Goal: Obtain resource: Download file/media

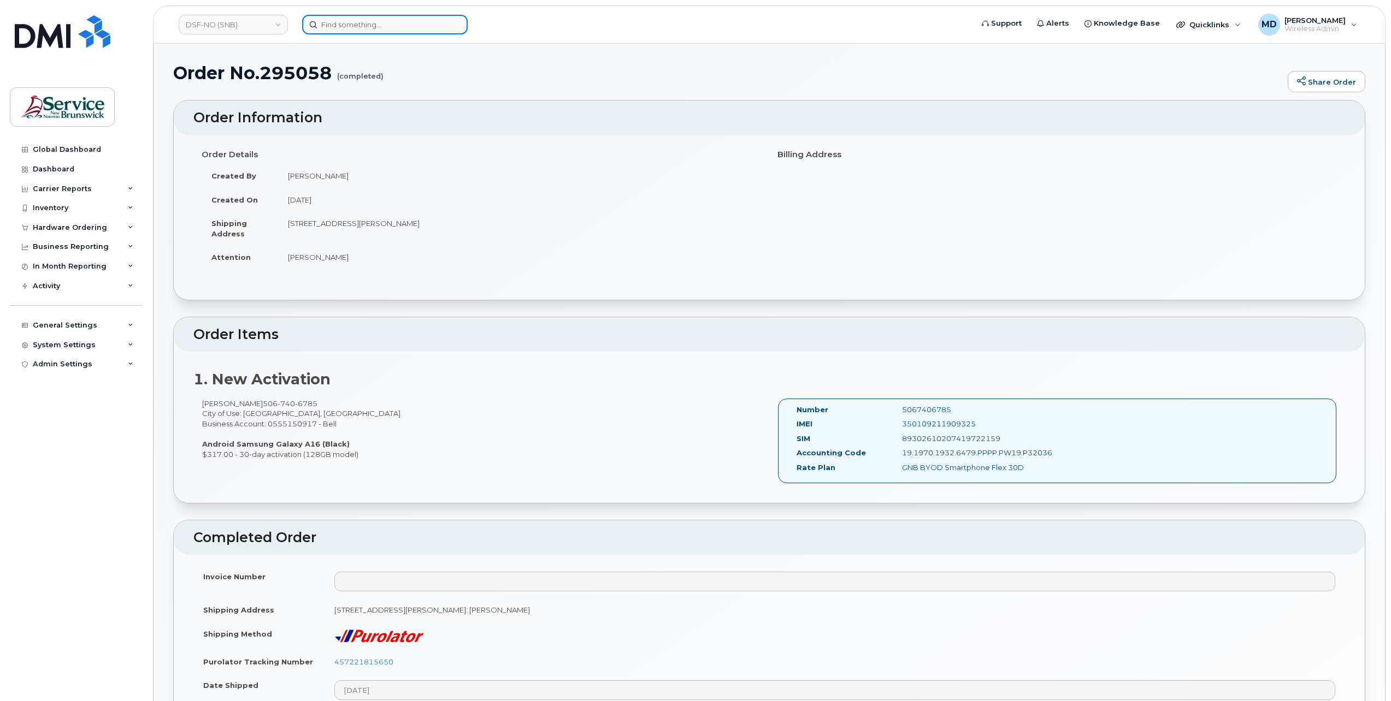
click at [346, 28] on input at bounding box center [385, 25] width 166 height 20
paste input "- 298990"
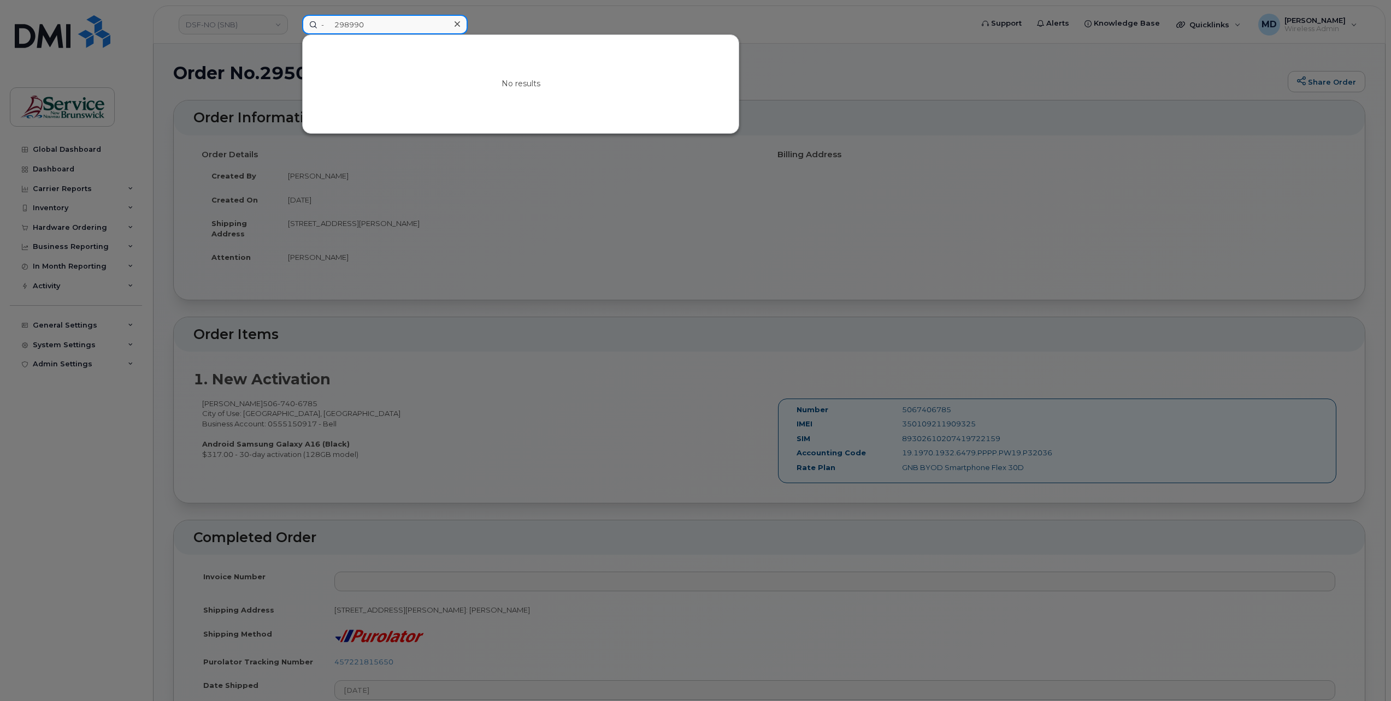
drag, startPoint x: 335, startPoint y: 26, endPoint x: 268, endPoint y: 19, distance: 67.0
click at [293, 20] on div "- 298990 No results" at bounding box center [633, 25] width 681 height 20
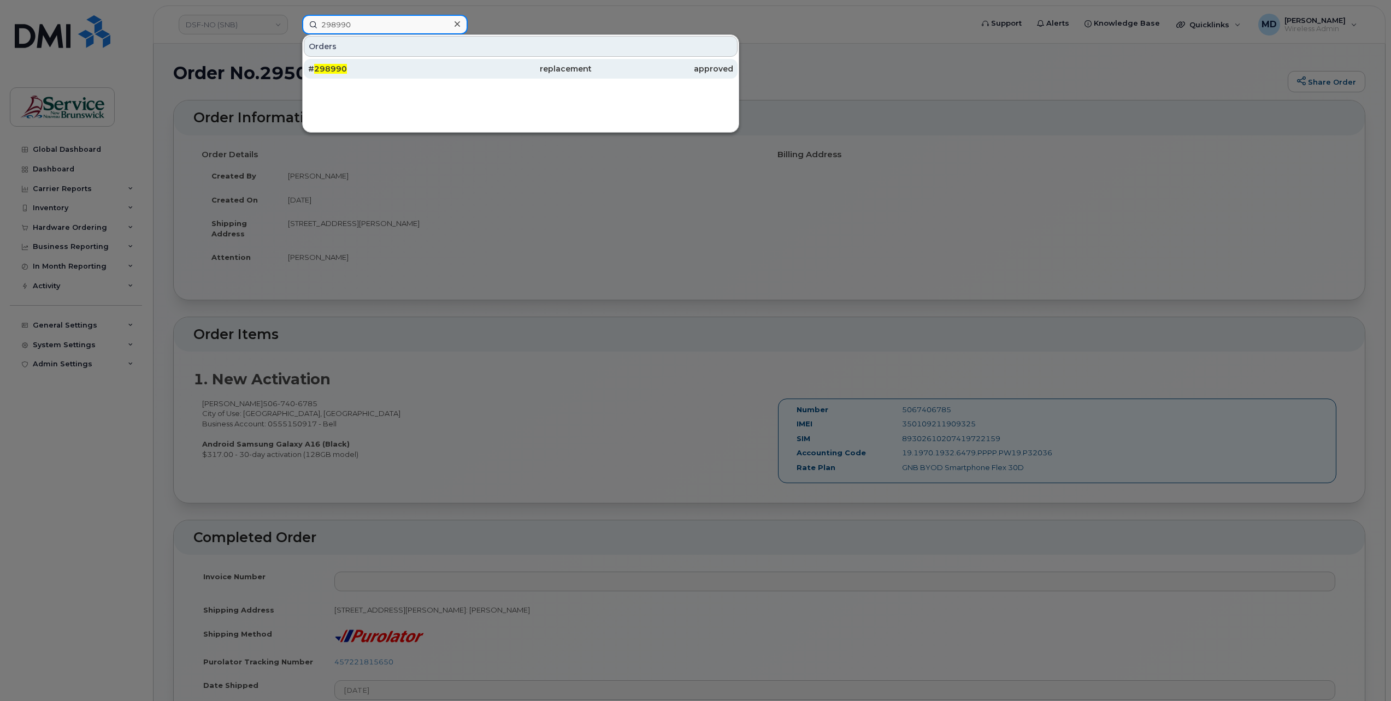
type input "298990"
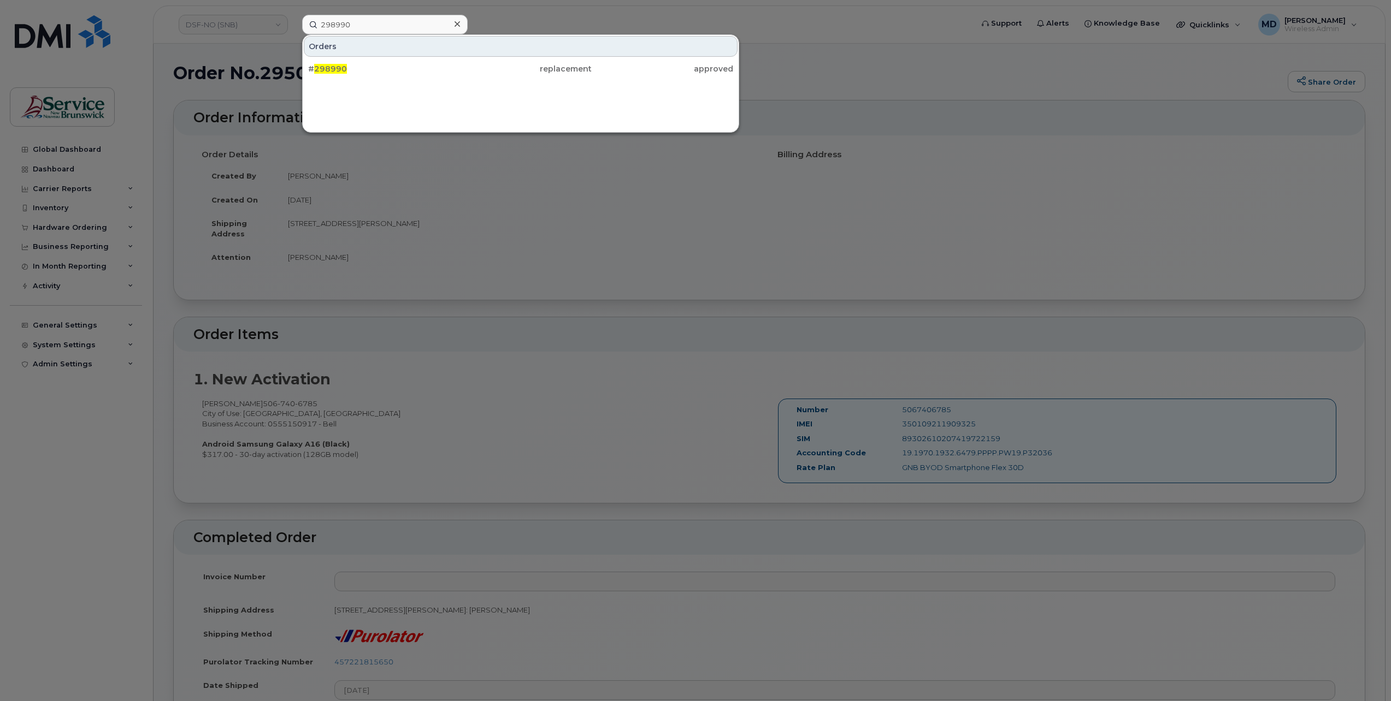
drag, startPoint x: 333, startPoint y: 67, endPoint x: 434, endPoint y: 117, distance: 112.9
click at [333, 67] on span "298990" at bounding box center [330, 69] width 33 height 10
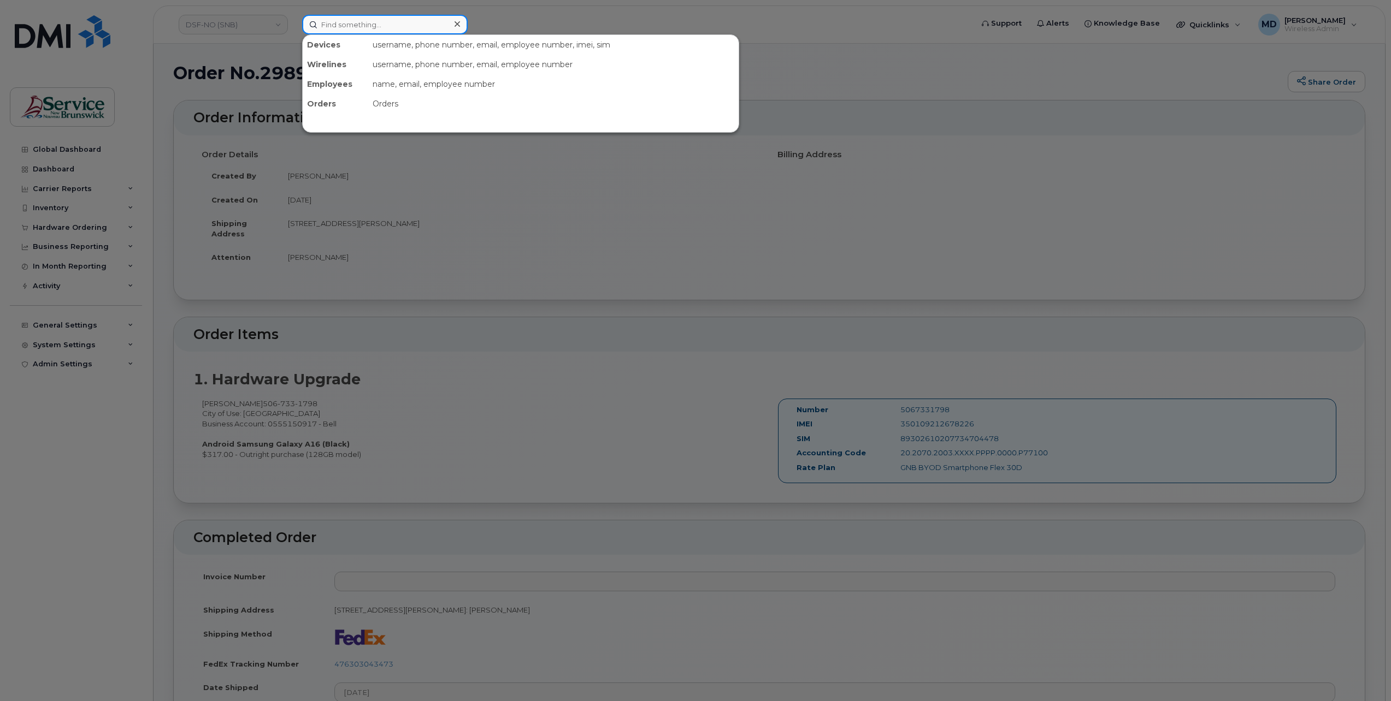
click at [346, 31] on input at bounding box center [385, 25] width 166 height 20
paste input "- 297635"
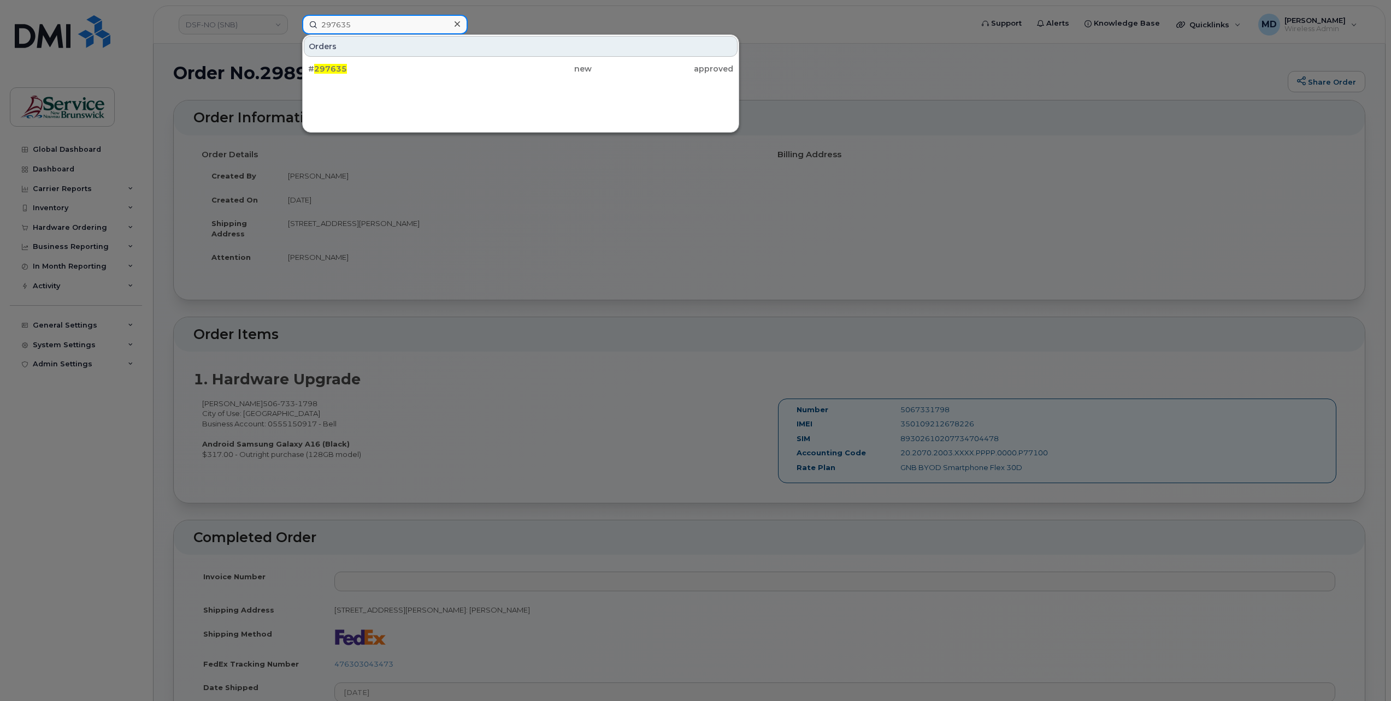
type input "297635"
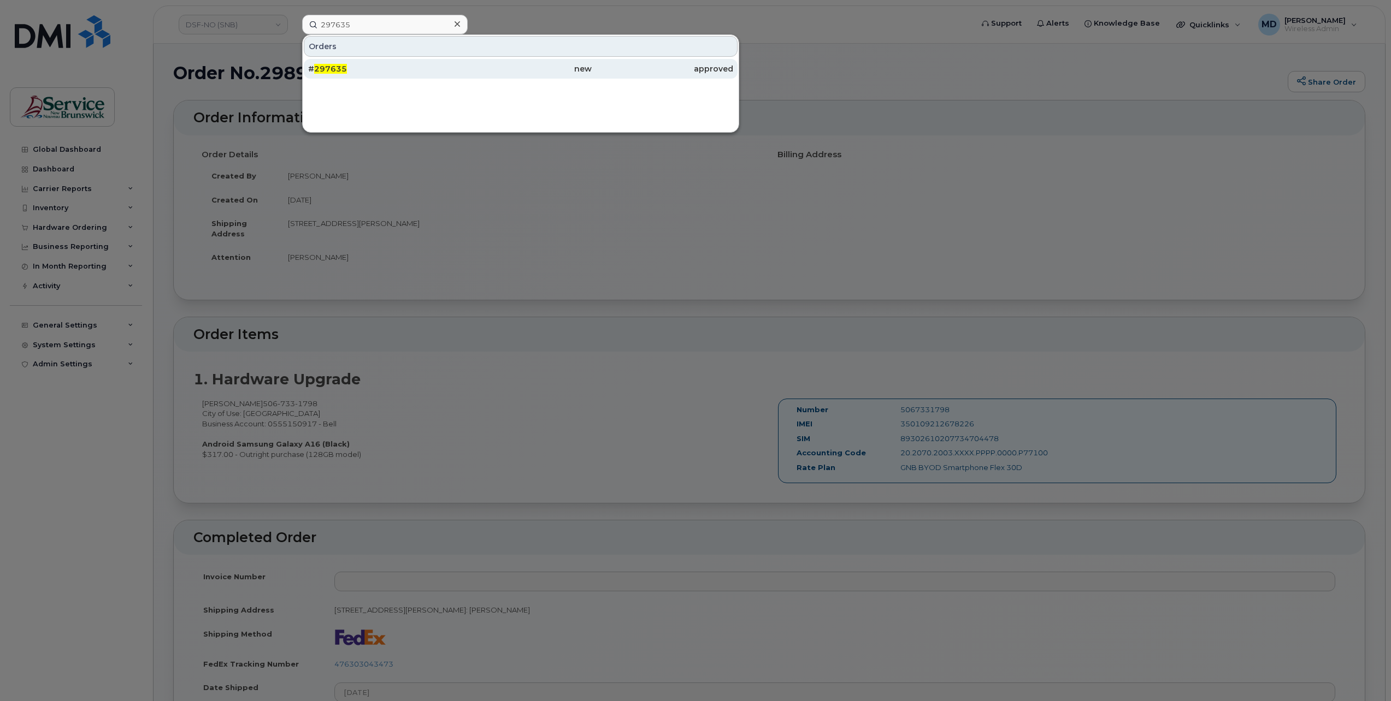
drag, startPoint x: 337, startPoint y: 66, endPoint x: 352, endPoint y: 73, distance: 17.6
click at [337, 66] on span "297635" at bounding box center [330, 69] width 33 height 10
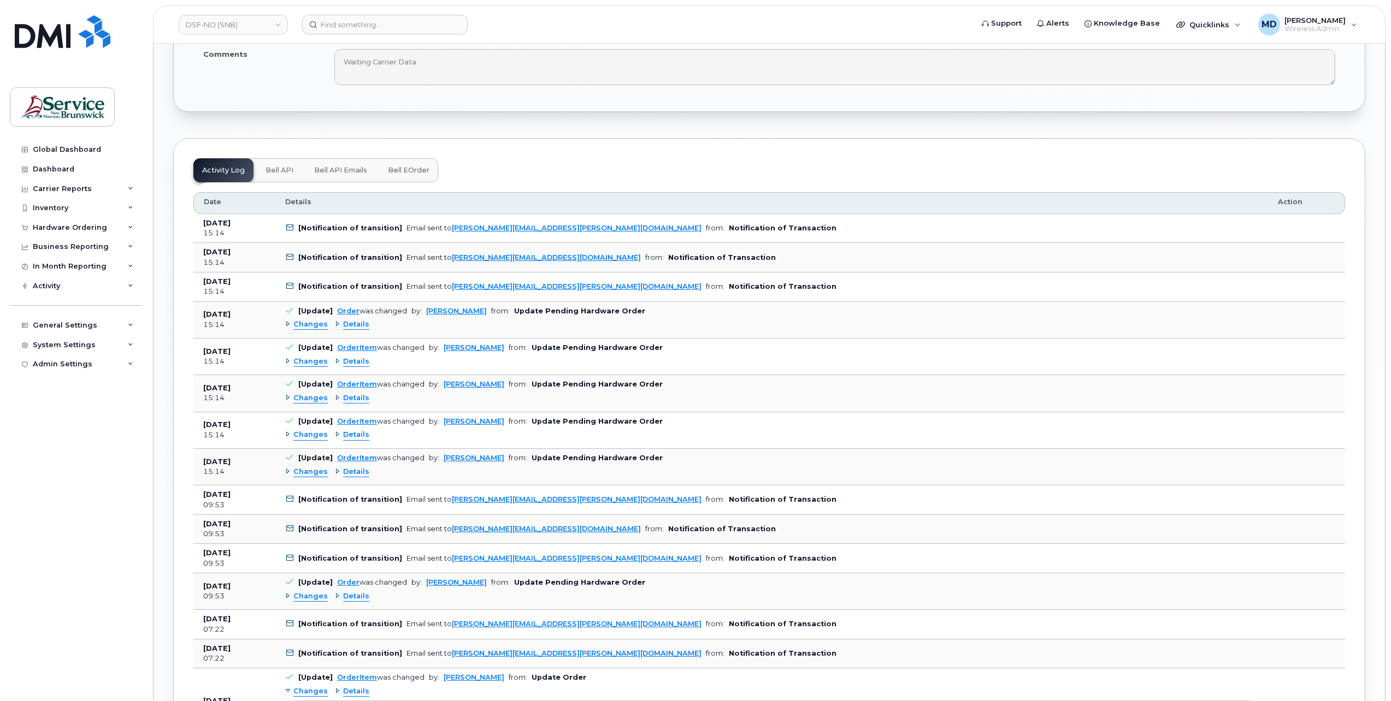
scroll to position [1093, 0]
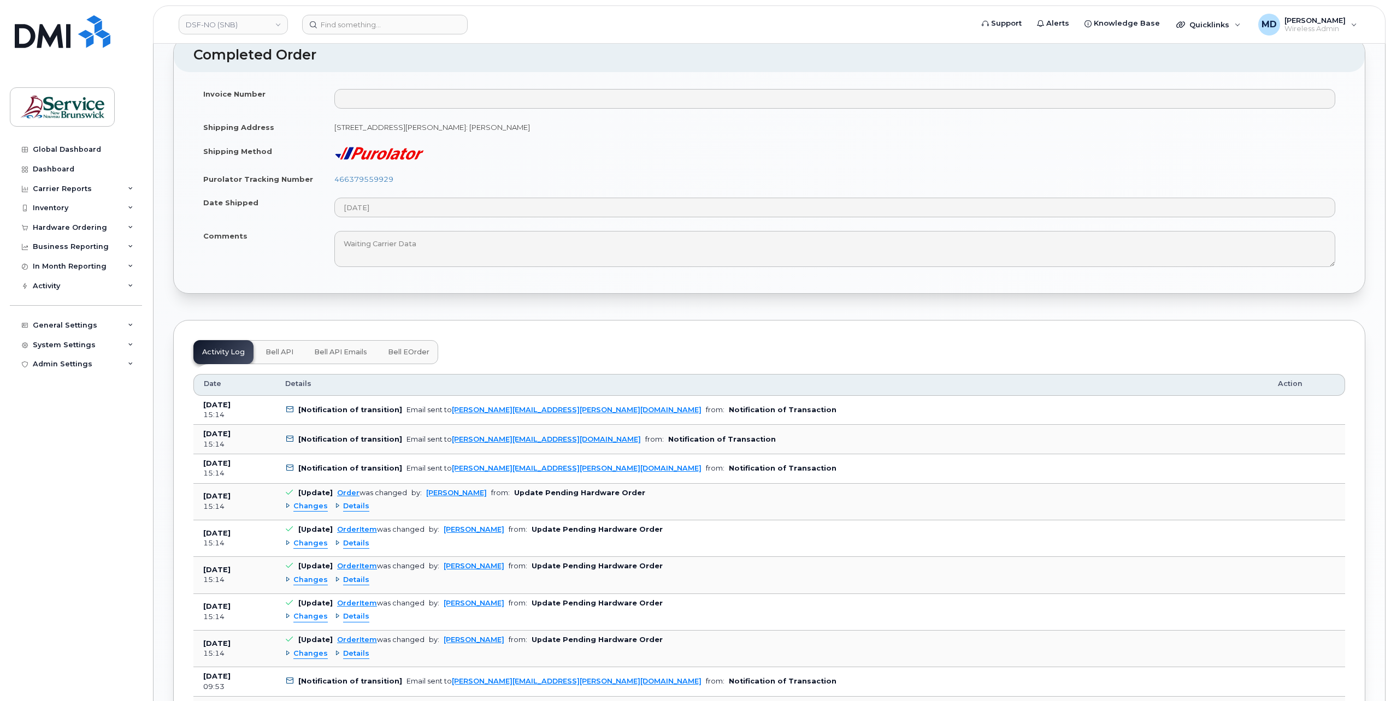
click at [406, 348] on span "Bell eOrder" at bounding box center [409, 352] width 42 height 9
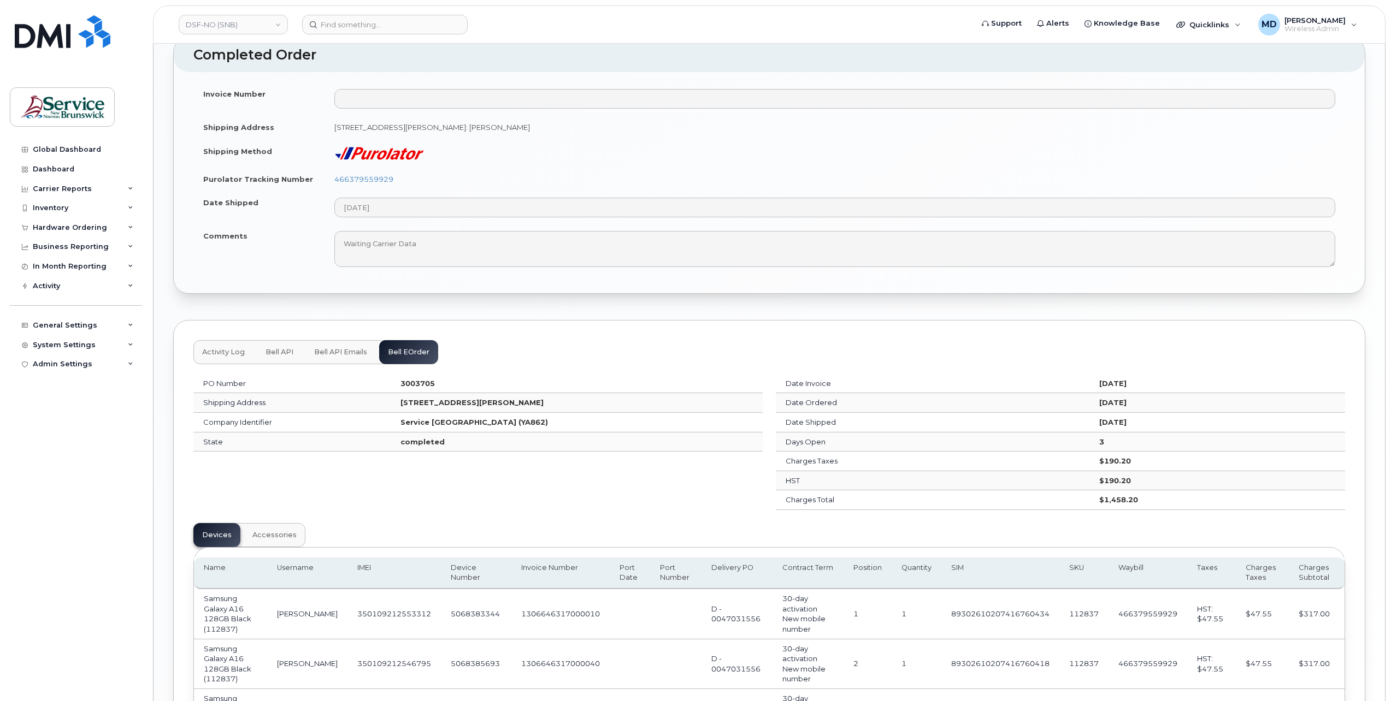
scroll to position [1275, 0]
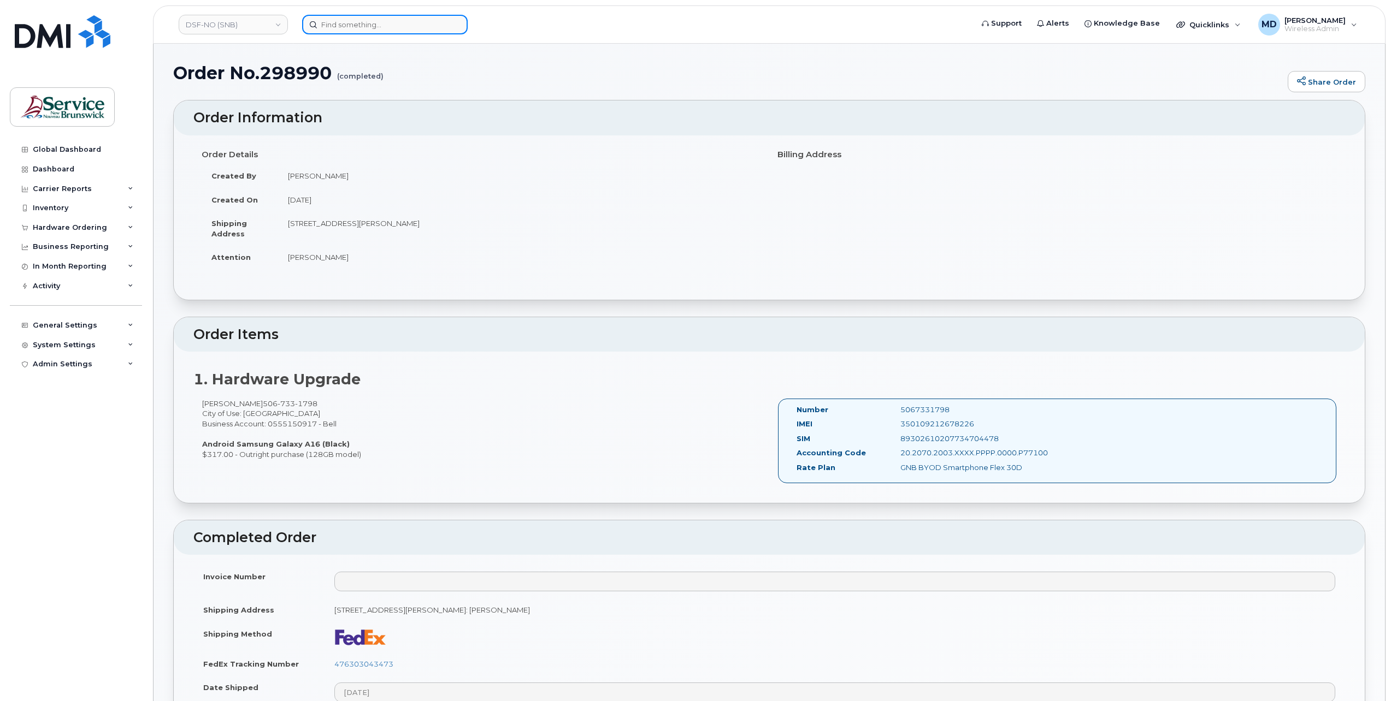
click at [358, 24] on input at bounding box center [385, 25] width 166 height 20
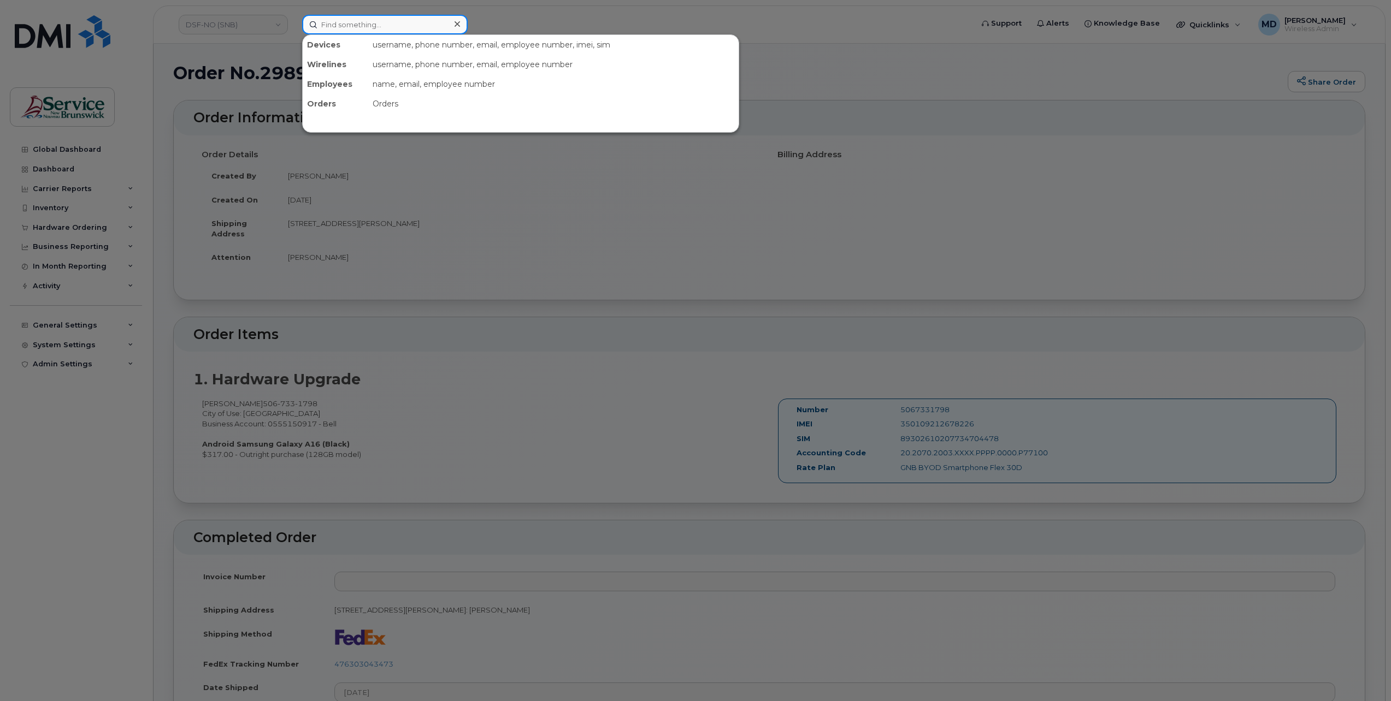
paste input "- 295058"
click at [337, 23] on input "- 295058" at bounding box center [385, 25] width 166 height 20
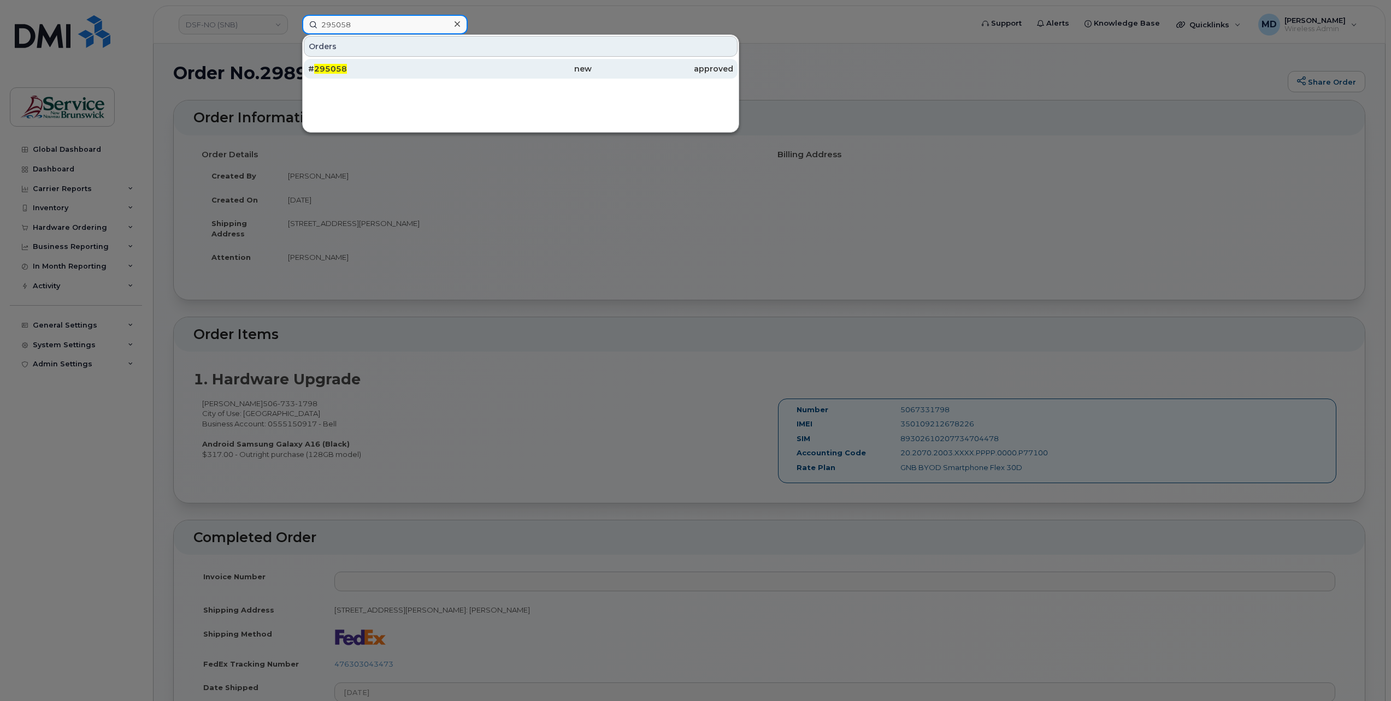
type input "295058"
click at [345, 68] on span "295058" at bounding box center [330, 69] width 33 height 10
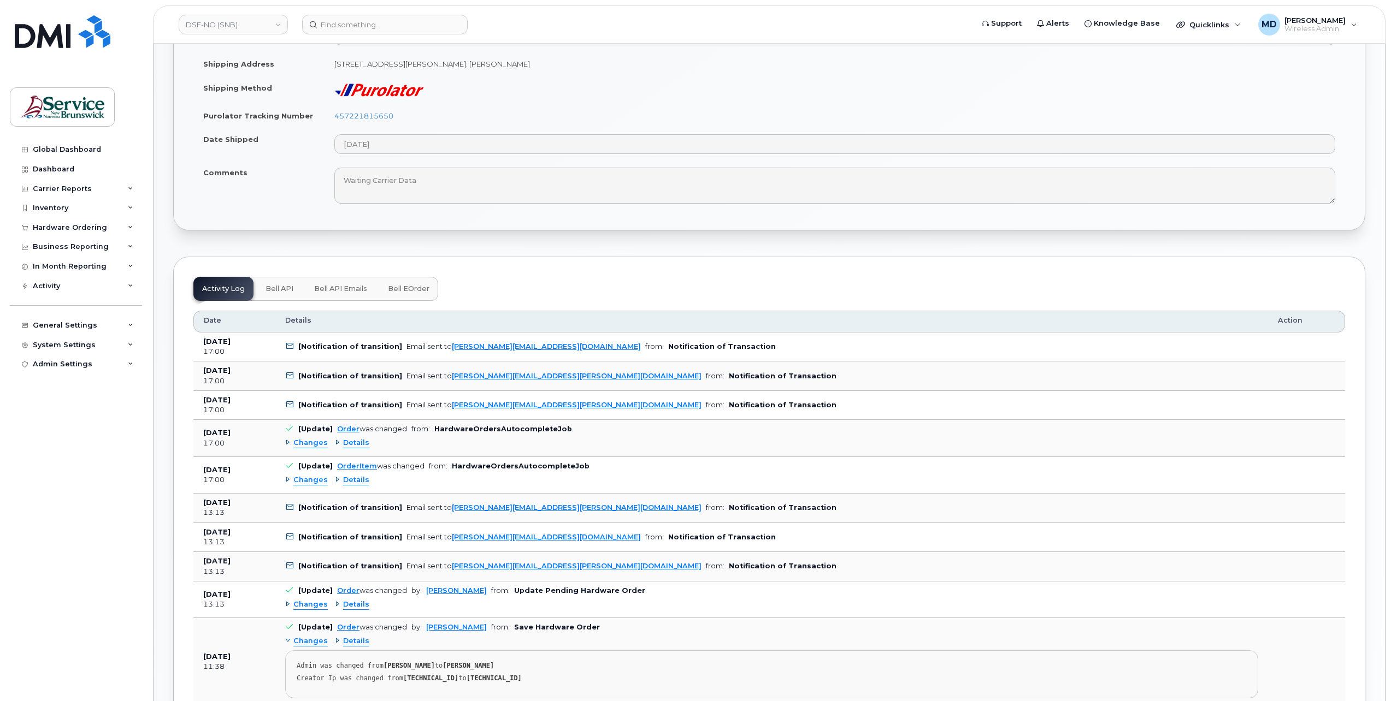
scroll to position [728, 0]
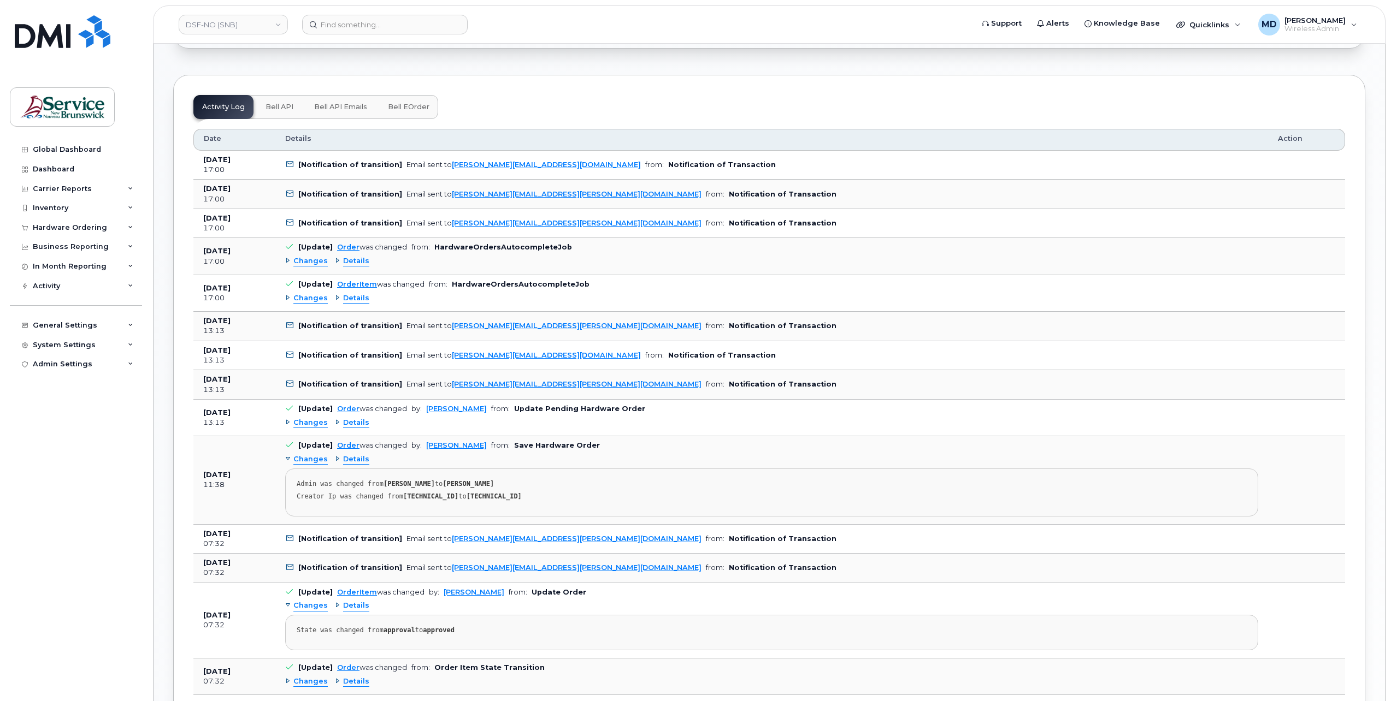
click at [422, 95] on button "Bell eOrder" at bounding box center [408, 107] width 59 height 24
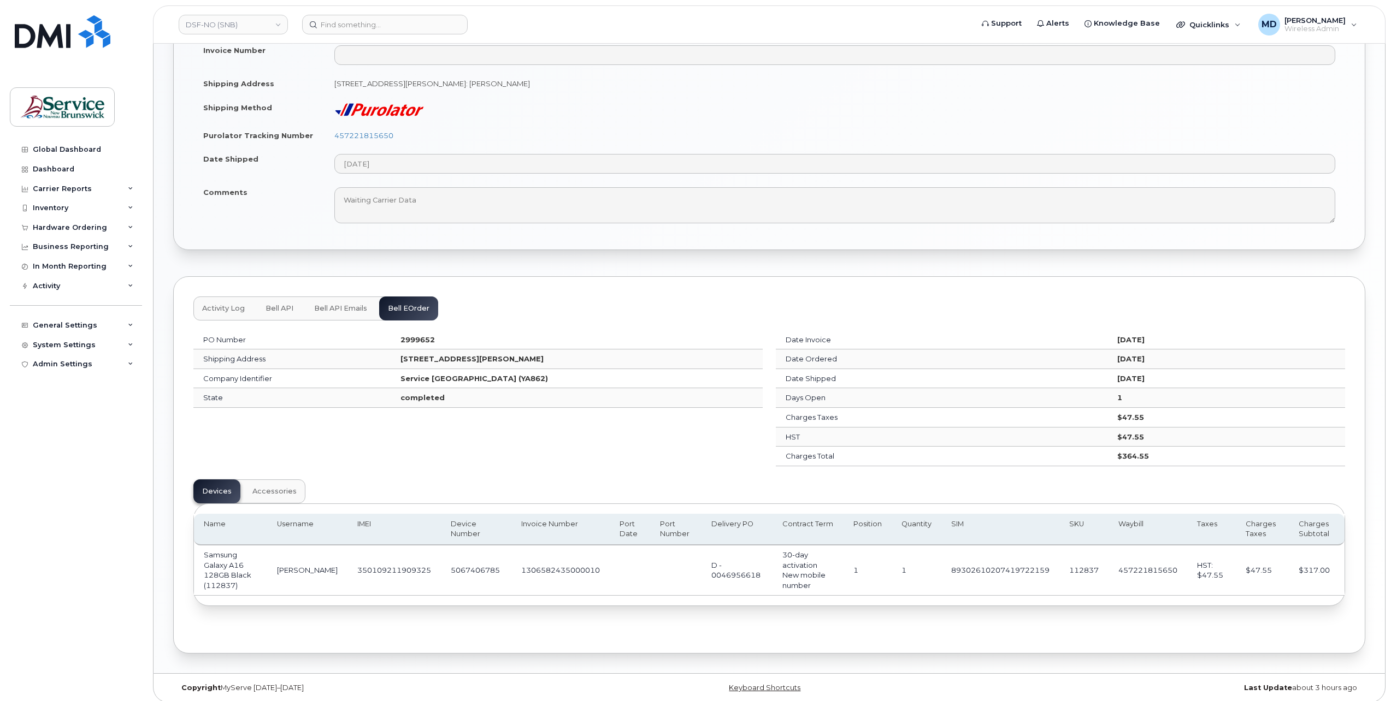
scroll to position [0, 0]
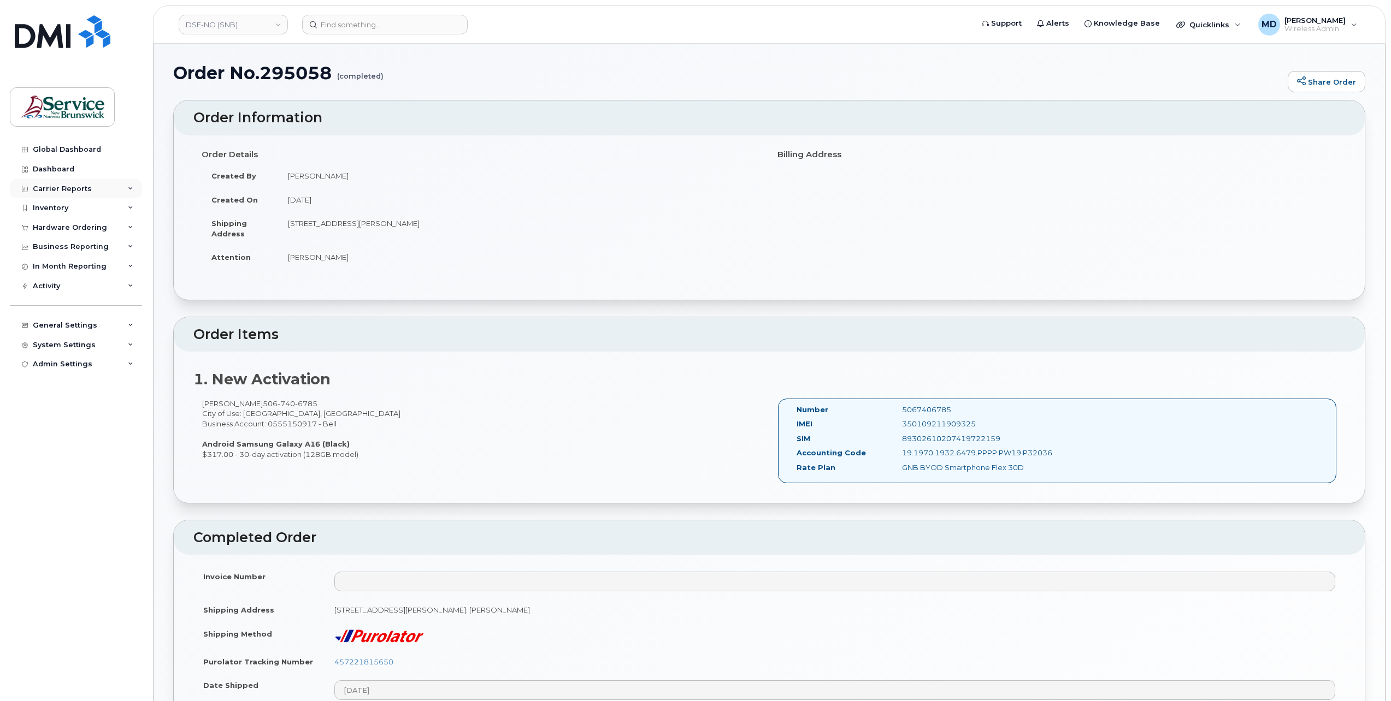
click at [76, 191] on div "Carrier Reports" at bounding box center [62, 189] width 59 height 9
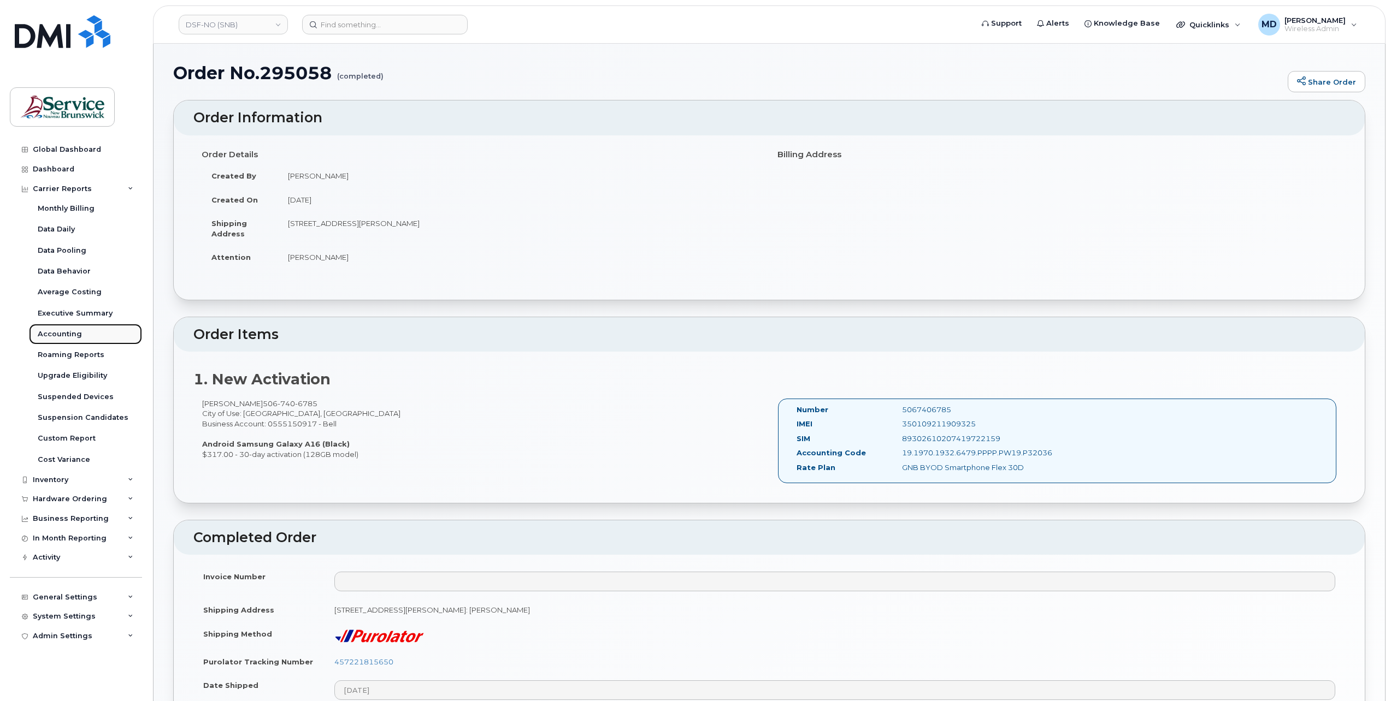
click at [61, 334] on div "Accounting" at bounding box center [60, 334] width 44 height 10
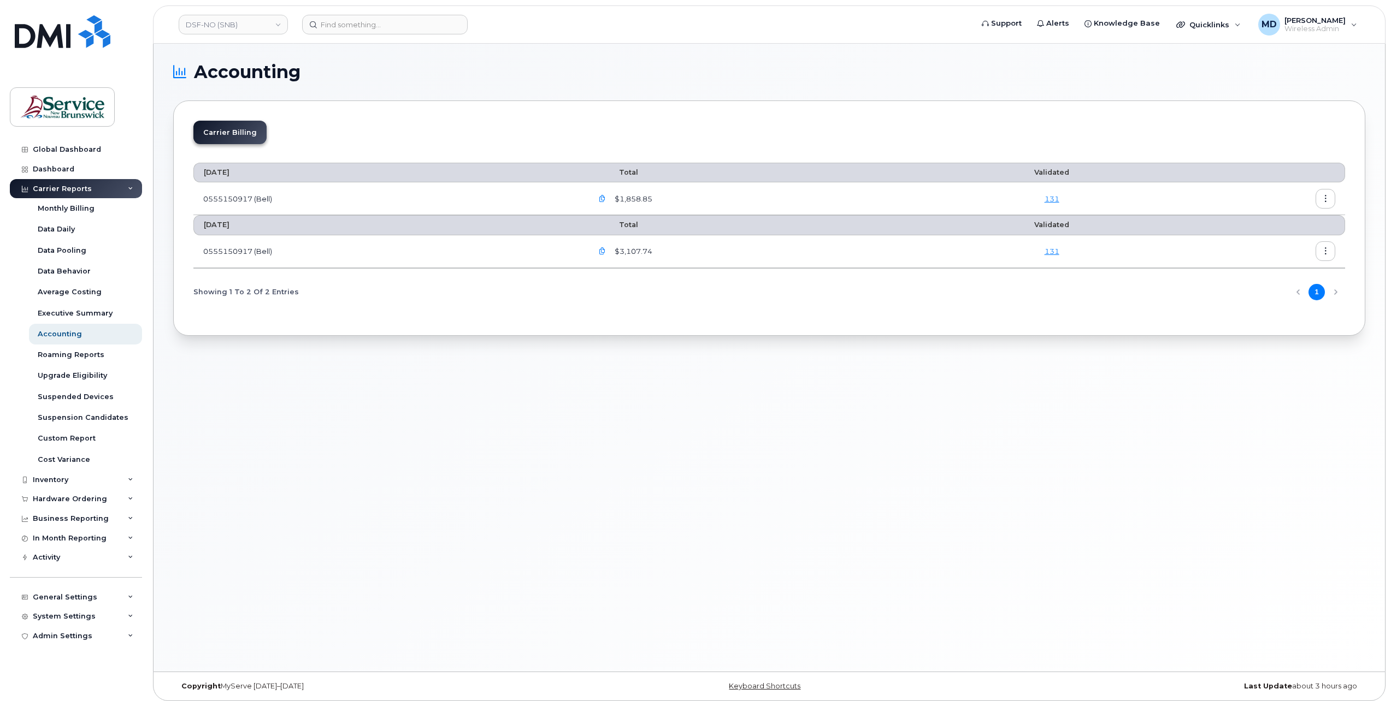
click at [606, 199] on icon "button" at bounding box center [602, 199] width 7 height 7
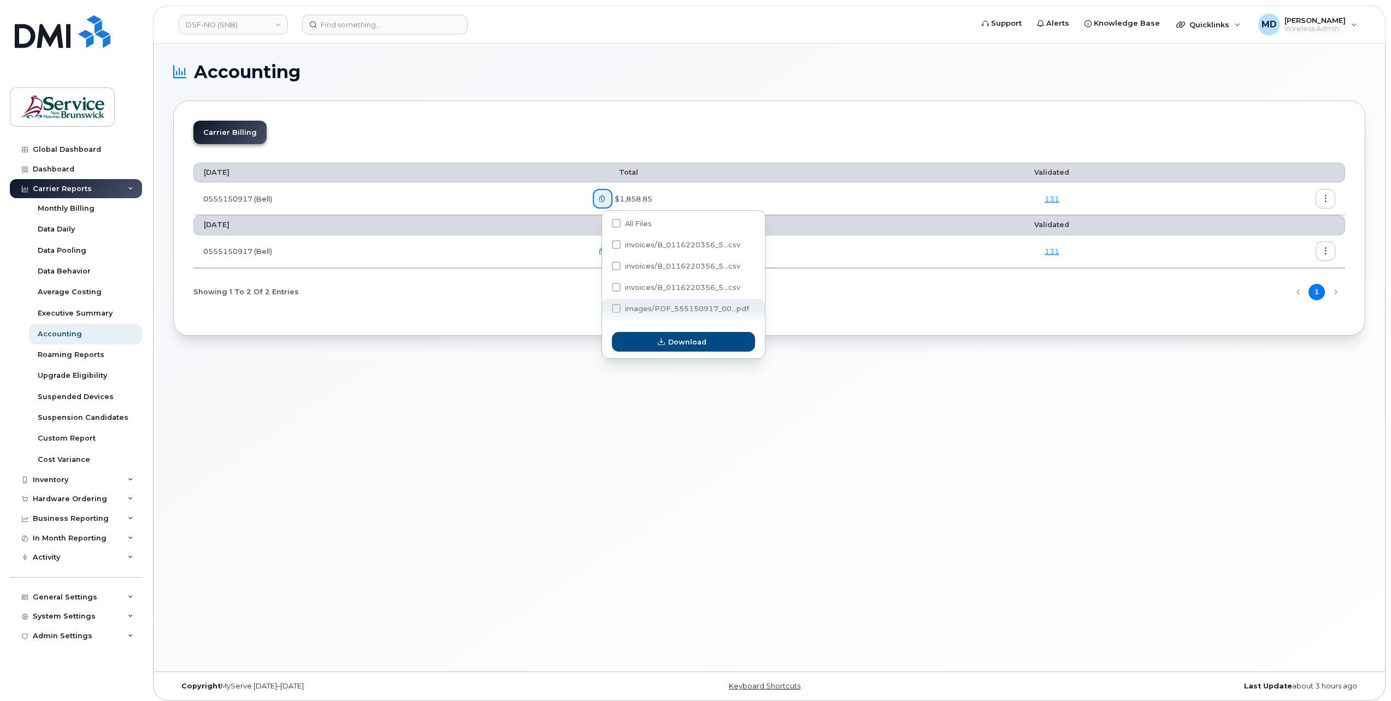
click at [714, 313] on span "images/PDF_555150917_00...pdf" at bounding box center [687, 309] width 124 height 8
click at [604, 312] on input "images/PDF_555150917_00...pdf" at bounding box center [601, 308] width 5 height 5
checkbox input "true"
click at [681, 342] on span "Download" at bounding box center [687, 342] width 38 height 10
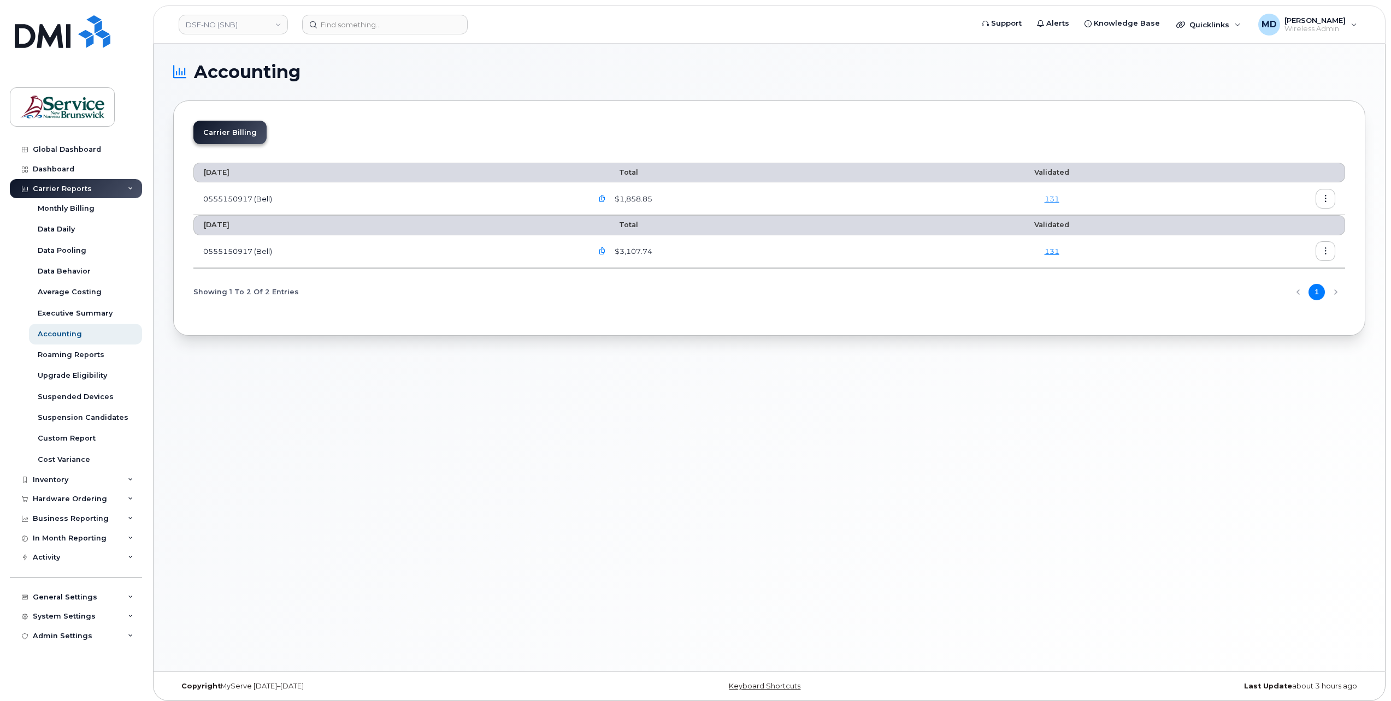
click at [606, 196] on icon "button" at bounding box center [602, 199] width 7 height 7
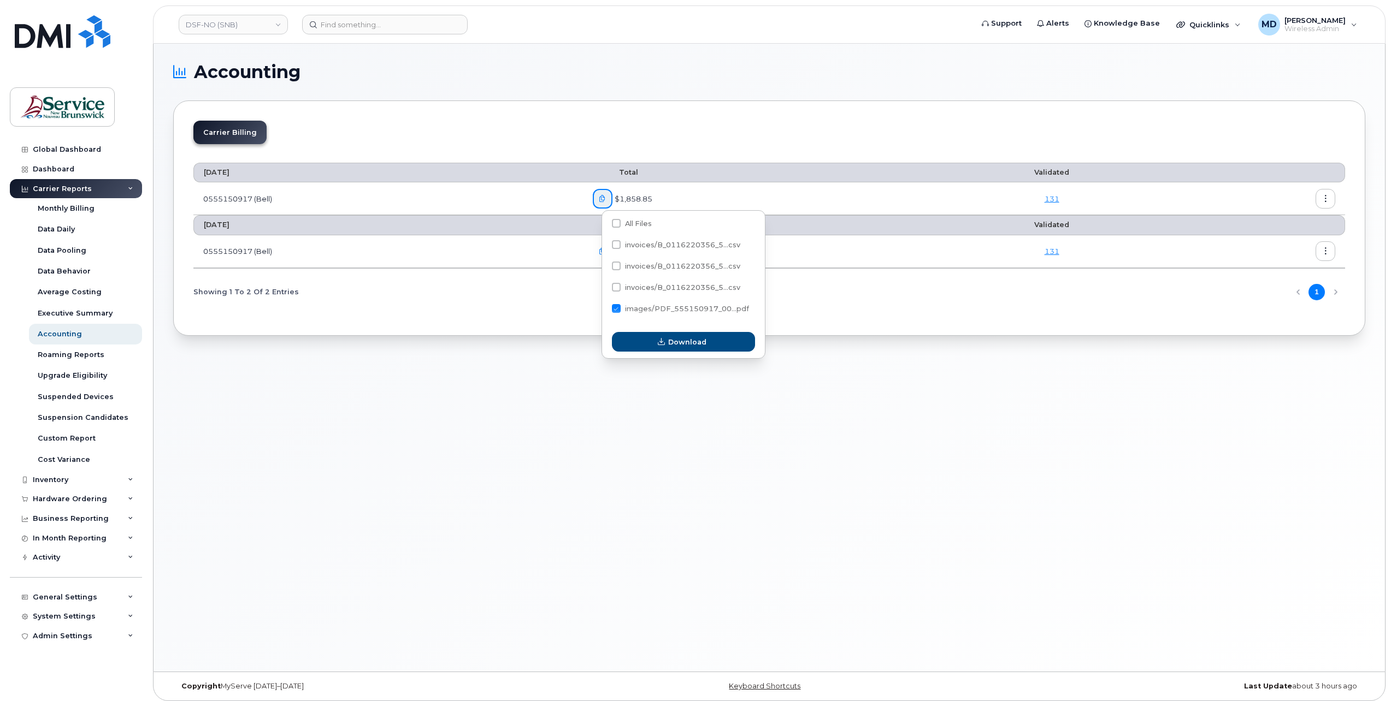
click at [441, 253] on td "0555150917 (Bell)" at bounding box center [388, 251] width 390 height 33
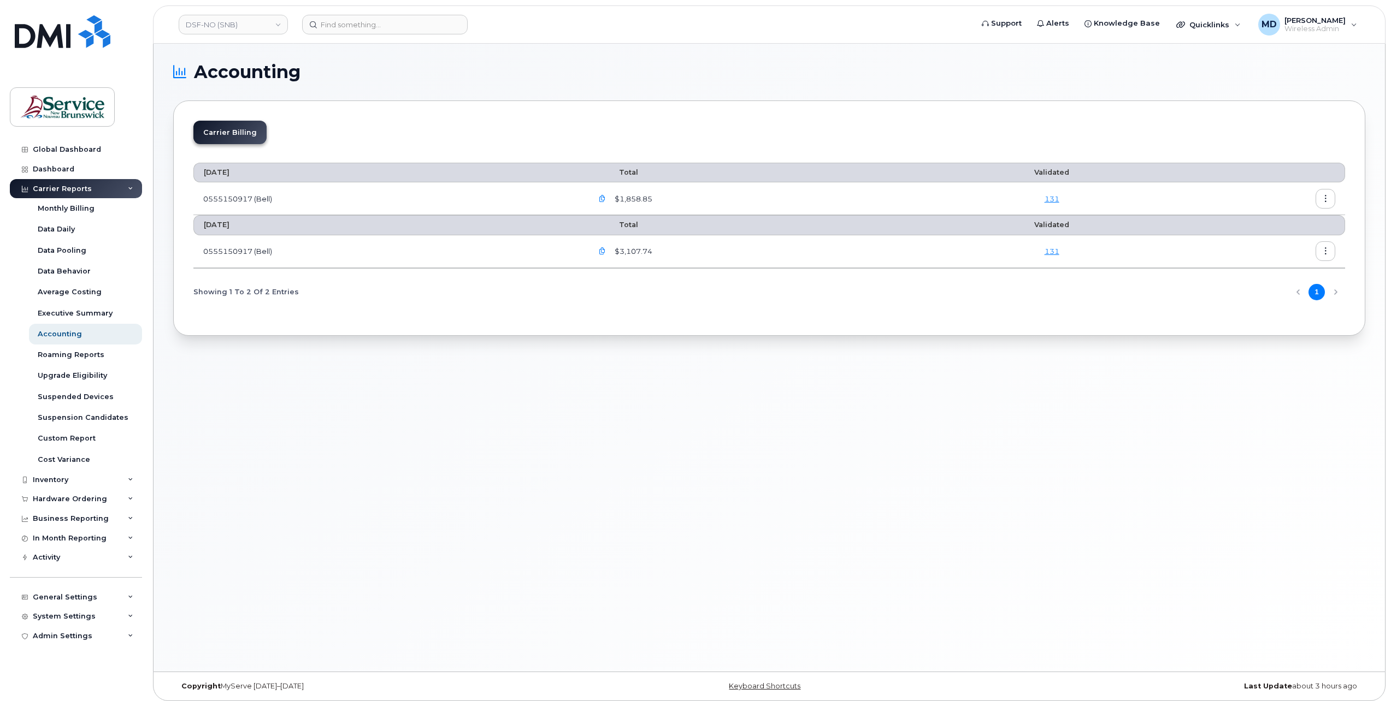
click at [606, 251] on icon "button" at bounding box center [602, 251] width 7 height 7
click at [644, 361] on span "images/PDF_555150917_00...pdf" at bounding box center [687, 361] width 124 height 8
click at [604, 361] on input "images/PDF_555150917_00...pdf" at bounding box center [601, 361] width 5 height 5
checkbox input "true"
click at [667, 397] on span "button" at bounding box center [661, 395] width 10 height 10
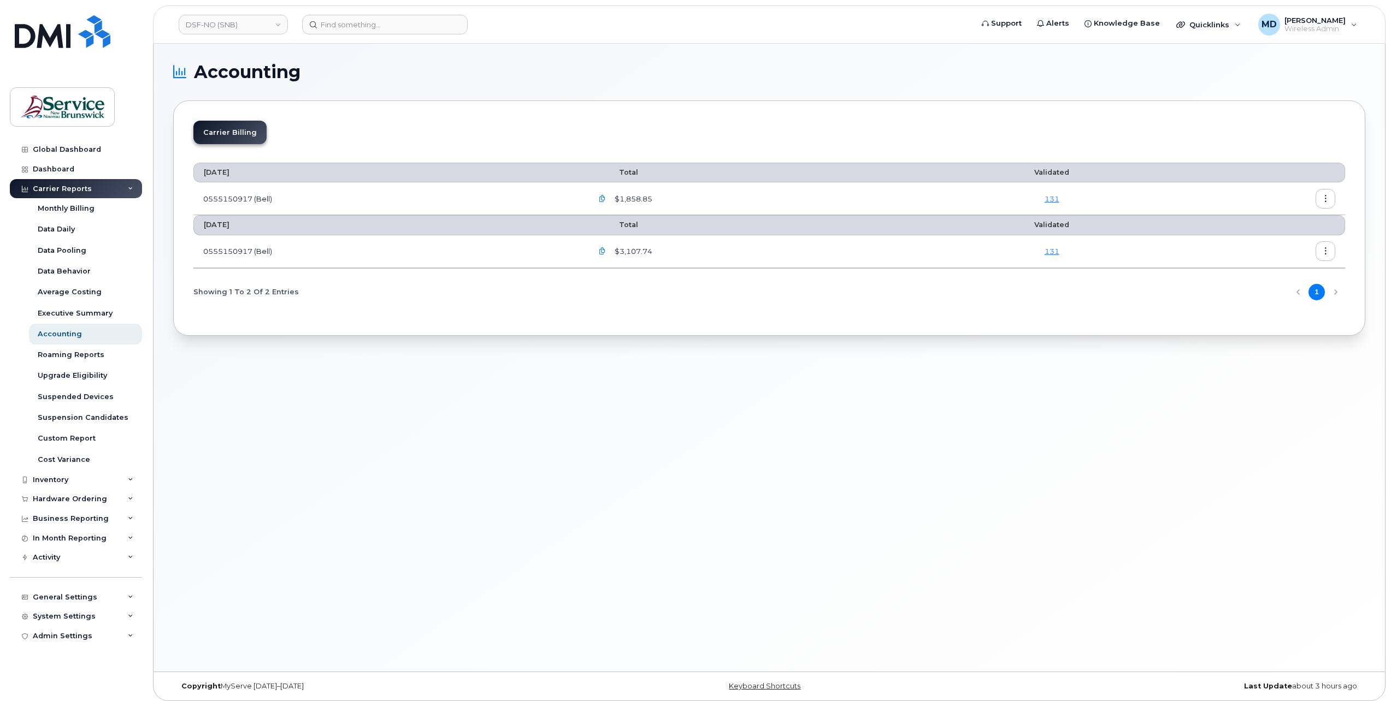
click at [606, 249] on icon "button" at bounding box center [602, 251] width 7 height 7
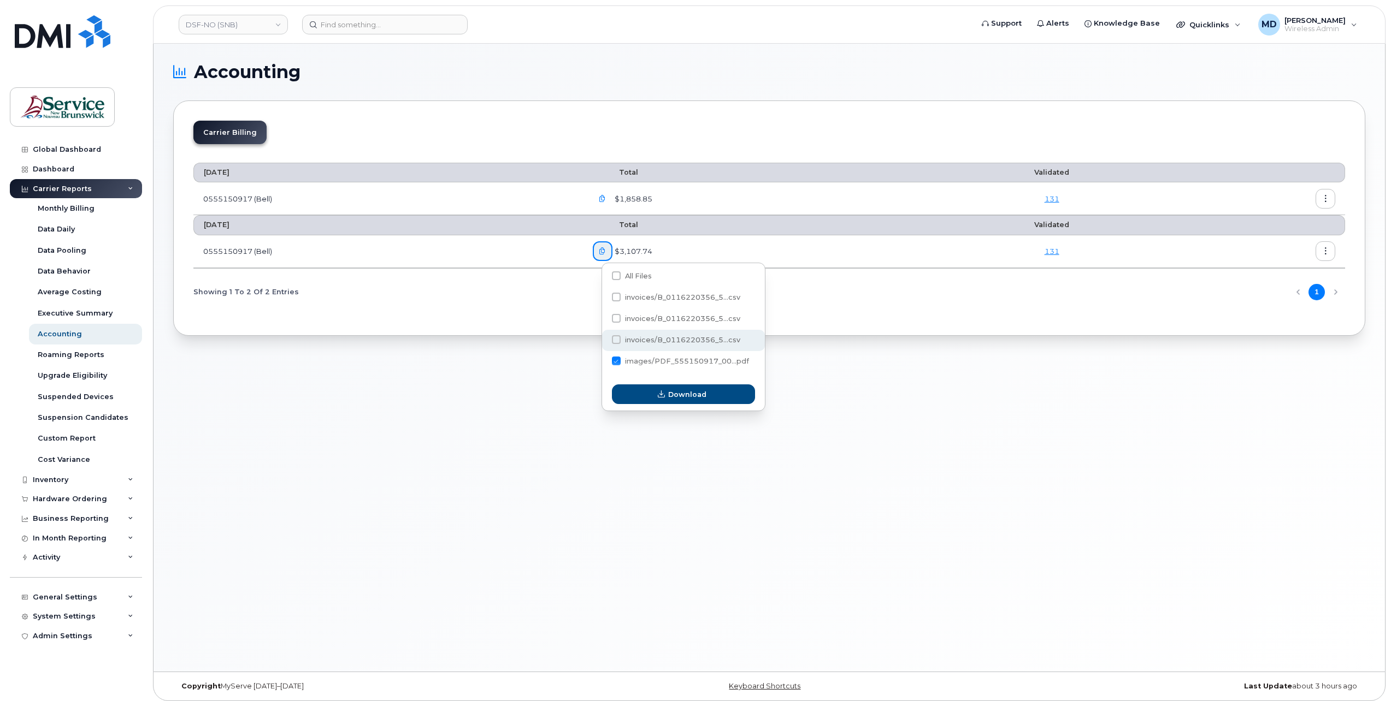
click at [686, 341] on span "invoices/B_0116220356_5...csv" at bounding box center [682, 340] width 115 height 8
click at [604, 341] on input "invoices/B_0116220356_5...csv" at bounding box center [601, 340] width 5 height 5
checkbox input "true"
click at [614, 361] on span at bounding box center [616, 361] width 9 height 9
click at [604, 361] on input "images/PDF_555150917_00...pdf" at bounding box center [601, 361] width 5 height 5
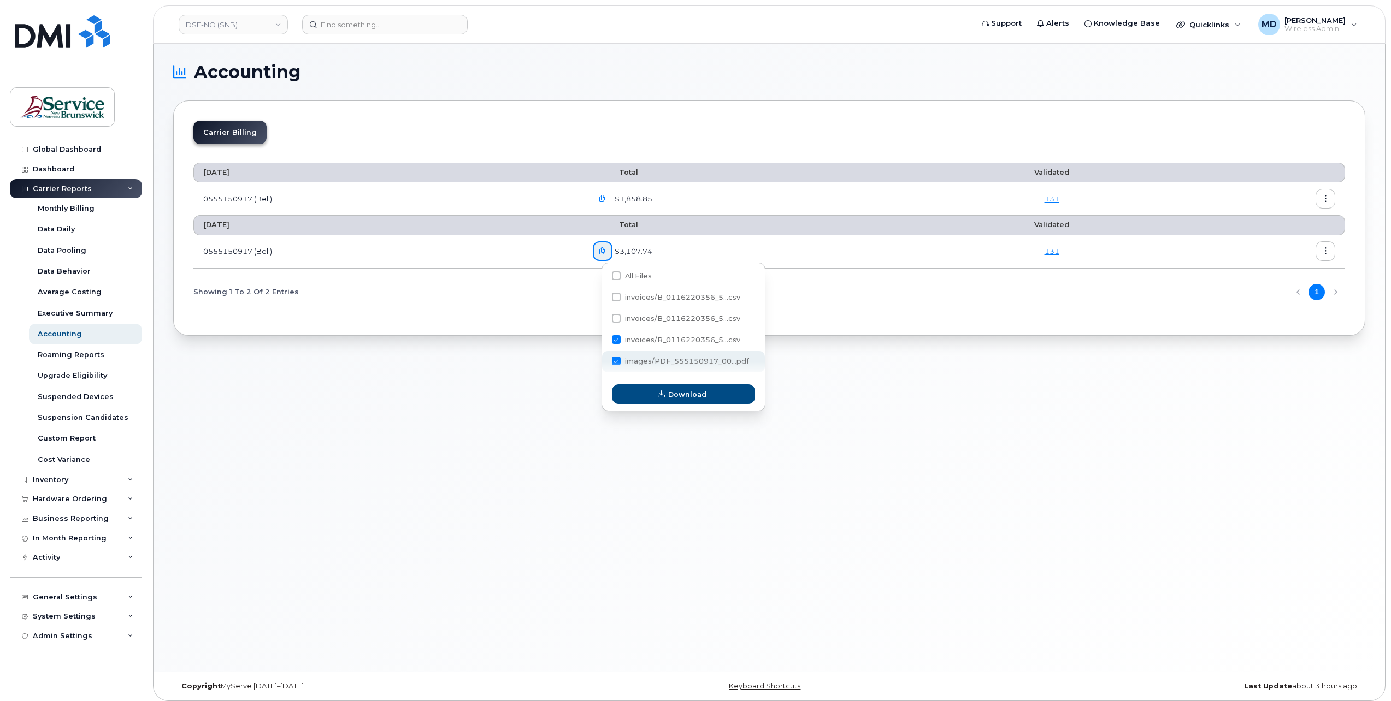
checkbox input "false"
click at [640, 401] on button "Download" at bounding box center [683, 395] width 143 height 20
click at [606, 198] on icon "button" at bounding box center [602, 199] width 7 height 7
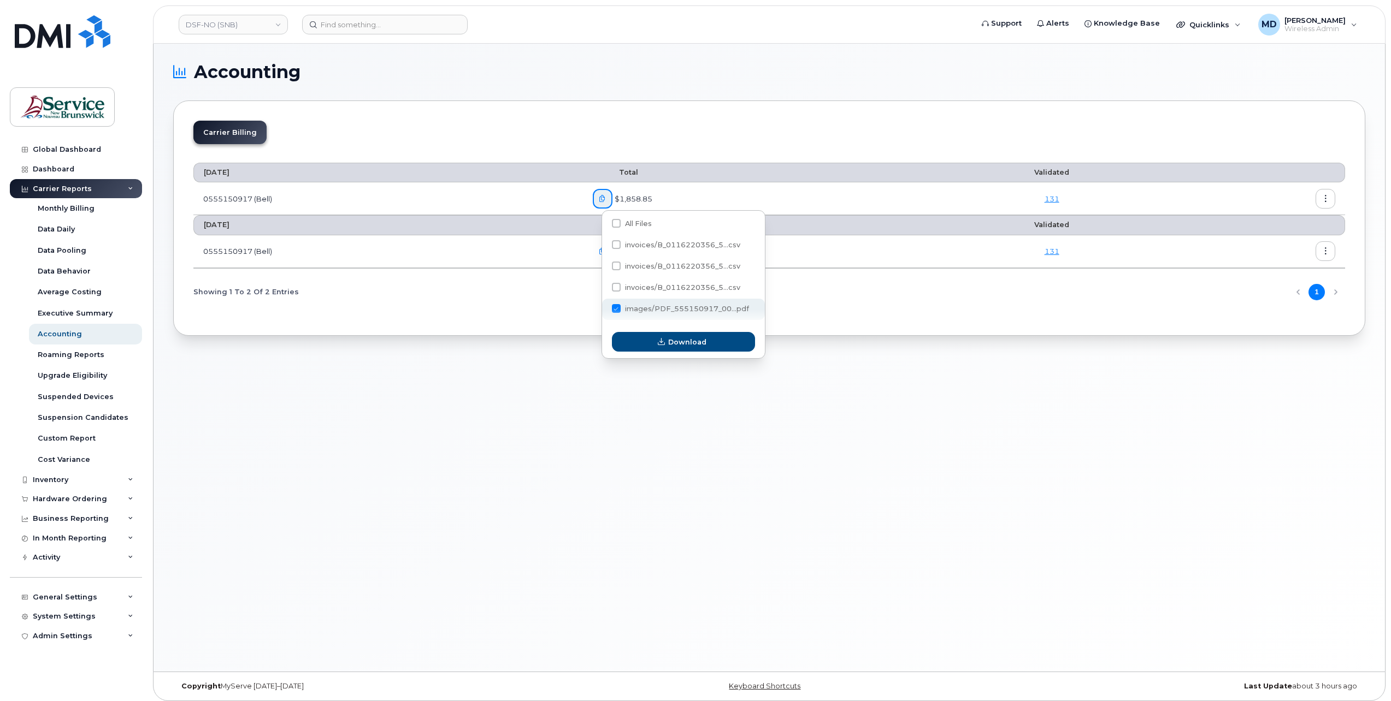
click at [615, 307] on span at bounding box center [616, 308] width 9 height 9
click at [604, 307] on input "images/PDF_555150917_00...pdf" at bounding box center [601, 308] width 5 height 5
checkbox input "false"
click at [614, 247] on span at bounding box center [616, 244] width 9 height 9
click at [604, 247] on input "invoices/B_0116220356_5...csv" at bounding box center [601, 245] width 5 height 5
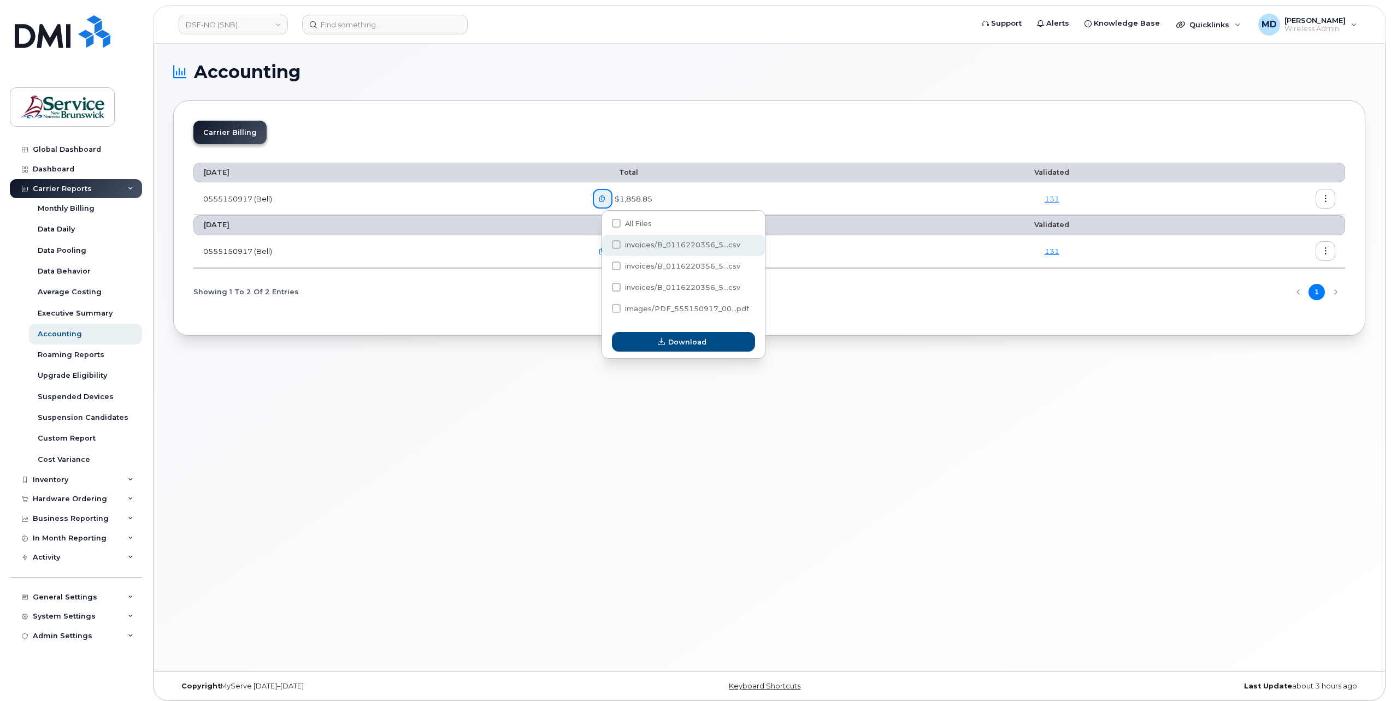
checkbox input "true"
click at [651, 346] on button "Download" at bounding box center [683, 342] width 143 height 20
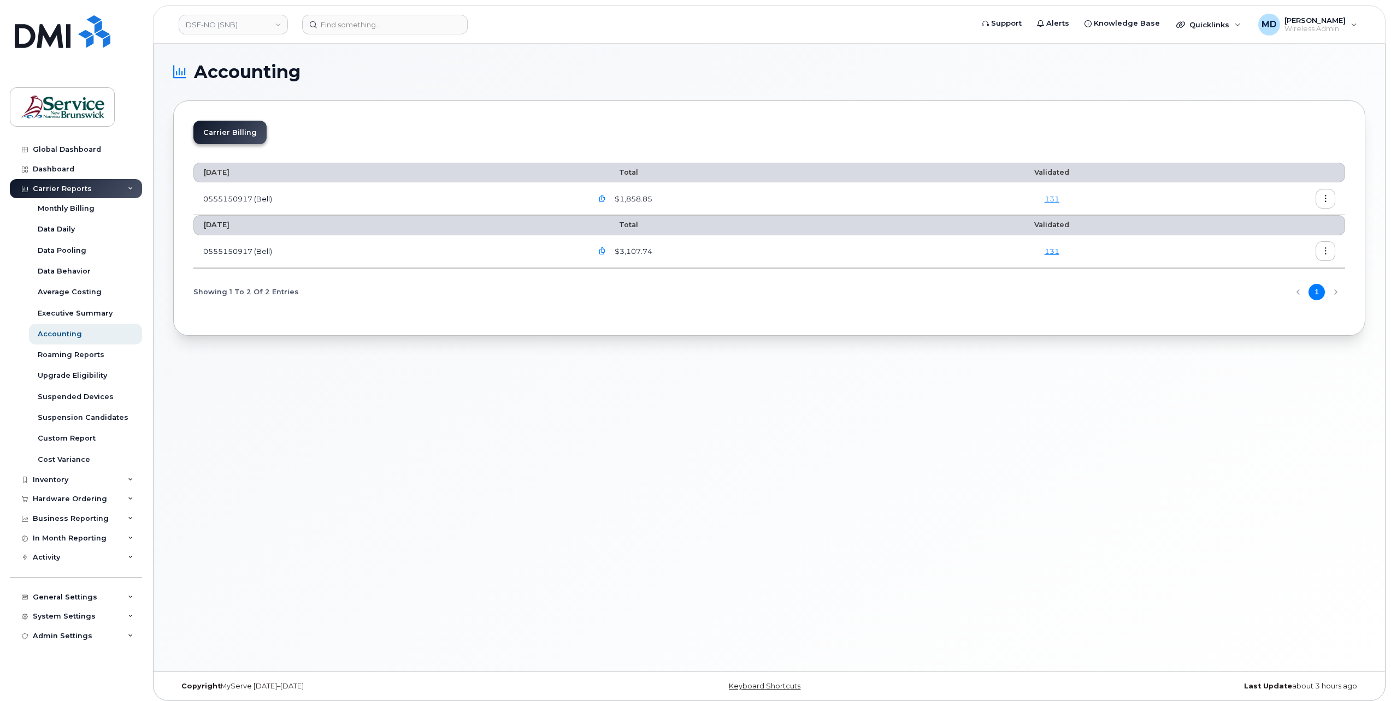
click at [606, 250] on icon "button" at bounding box center [602, 251] width 7 height 7
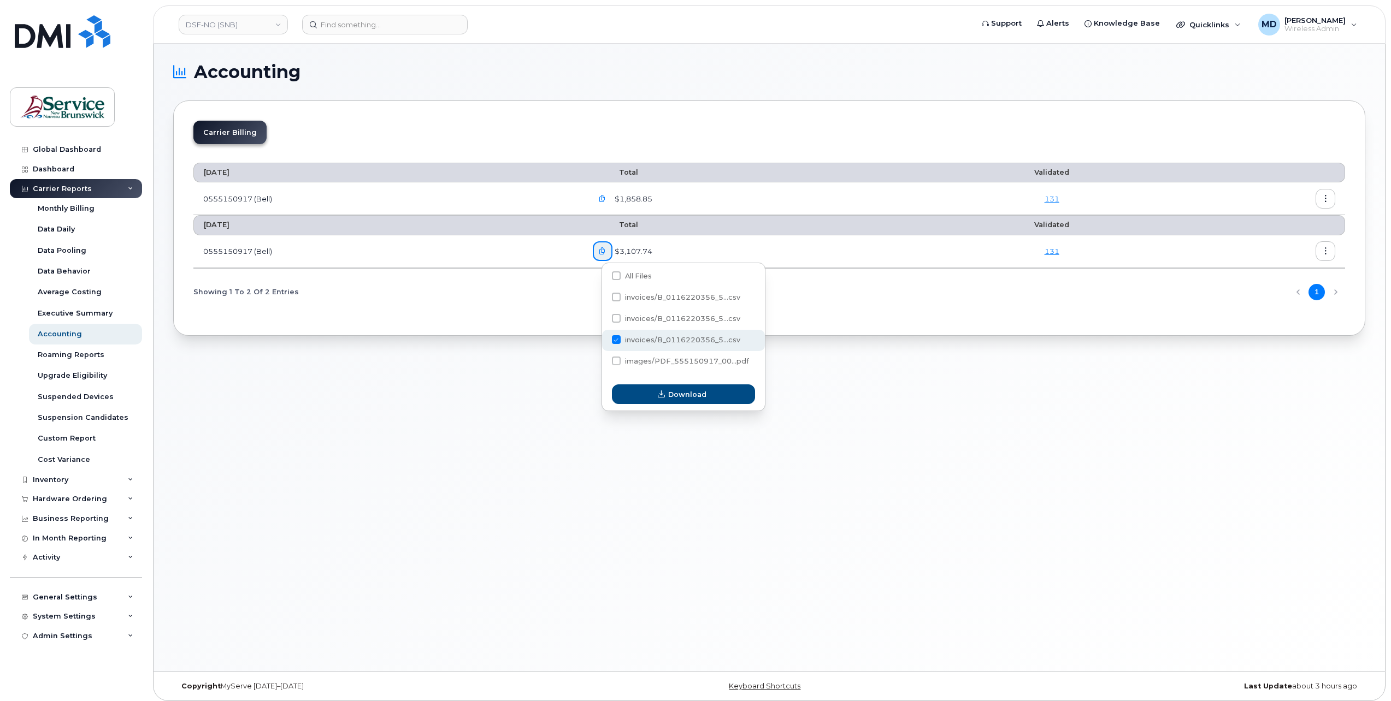
click at [616, 340] on span at bounding box center [616, 339] width 9 height 9
click at [604, 340] on input "invoices/B_0116220356_5...csv" at bounding box center [601, 340] width 5 height 5
checkbox input "false"
click at [646, 299] on span "invoices/B_0116220356_5...csv" at bounding box center [682, 297] width 115 height 8
click at [604, 299] on input "invoices/B_0116220356_5...csv" at bounding box center [601, 297] width 5 height 5
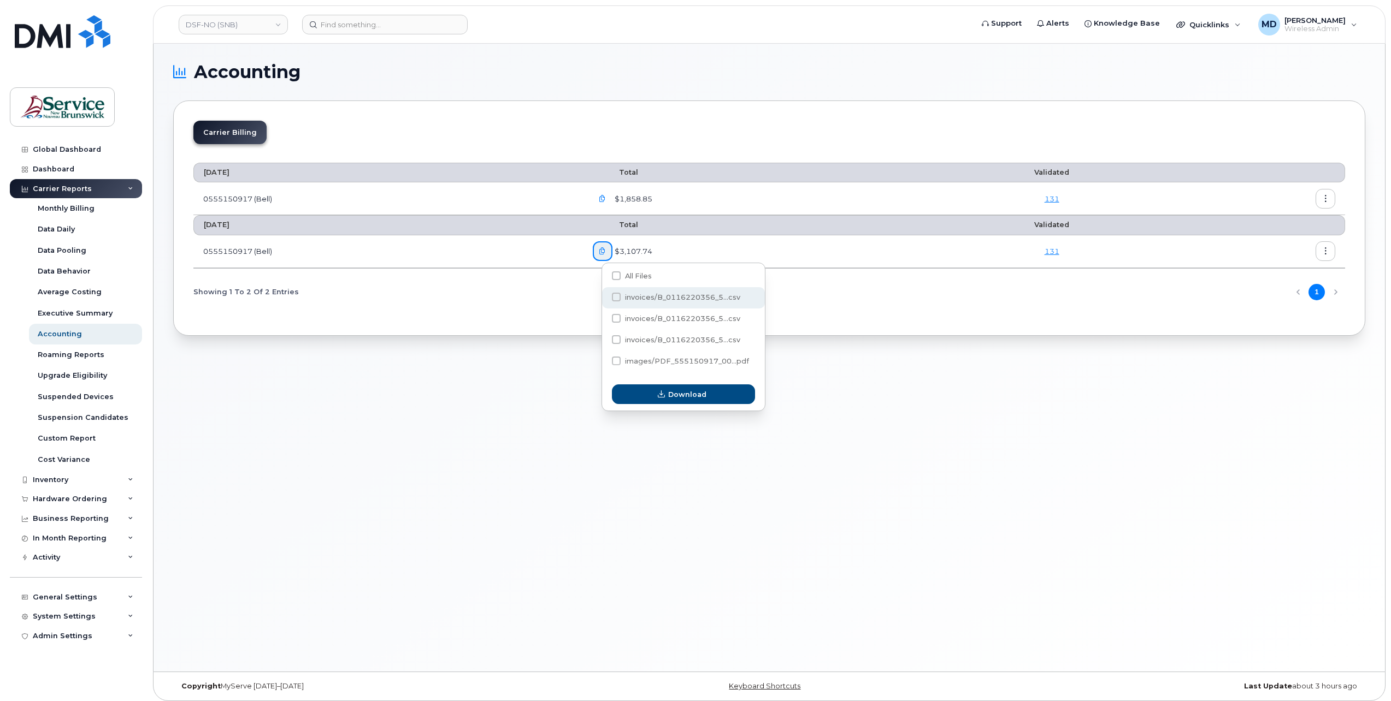
checkbox input "true"
click at [670, 399] on span "Download" at bounding box center [687, 395] width 38 height 10
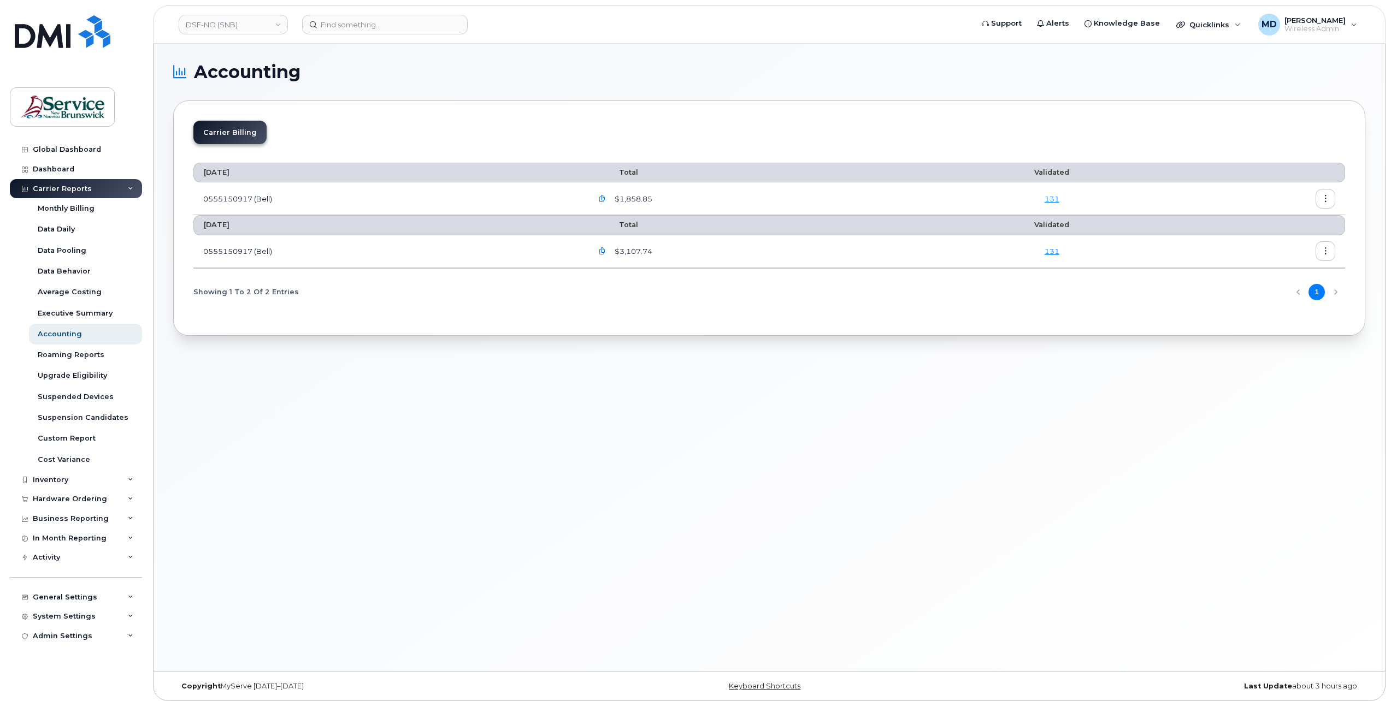
click at [606, 199] on icon "button" at bounding box center [602, 199] width 7 height 7
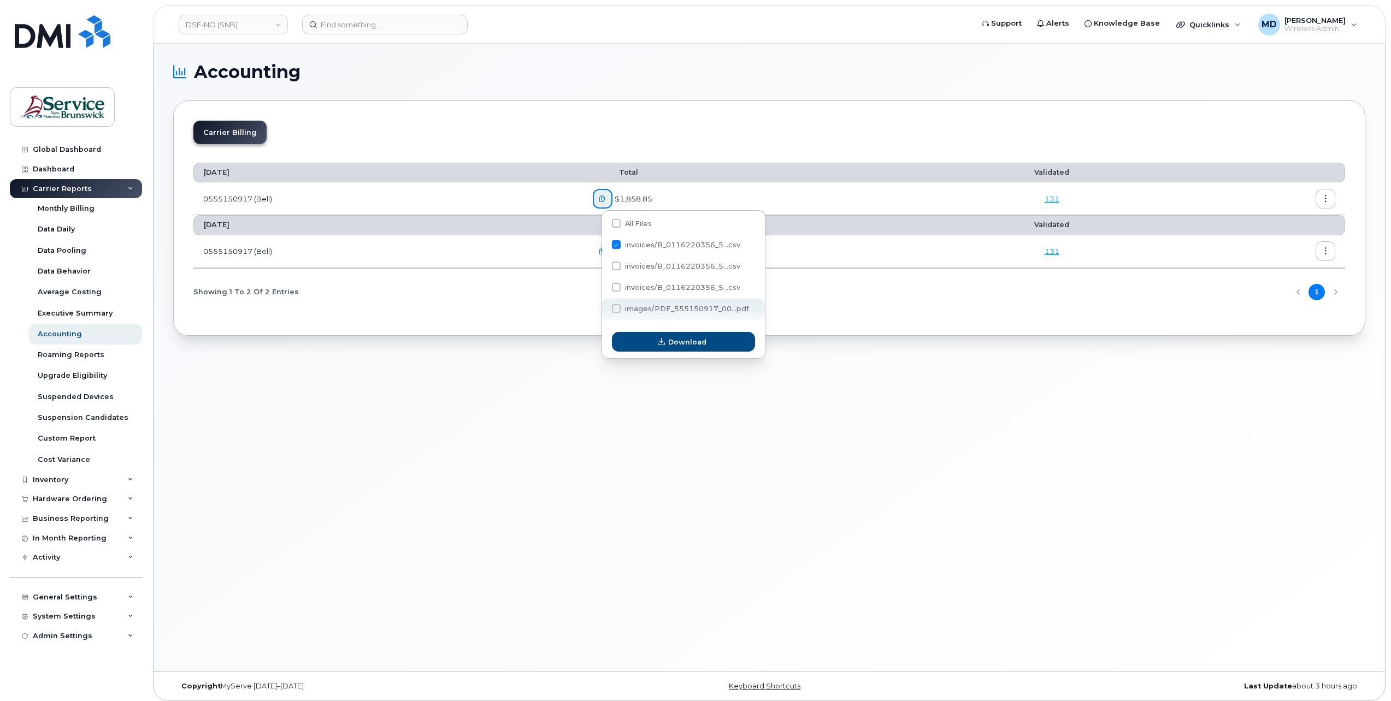
click at [617, 310] on span at bounding box center [616, 308] width 9 height 9
click at [604, 310] on input "images/PDF_555150917_00...pdf" at bounding box center [601, 308] width 5 height 5
checkbox input "true"
click at [614, 240] on div "invoices/B_0116220356_5...csv" at bounding box center [683, 245] width 163 height 21
checkbox input "false"
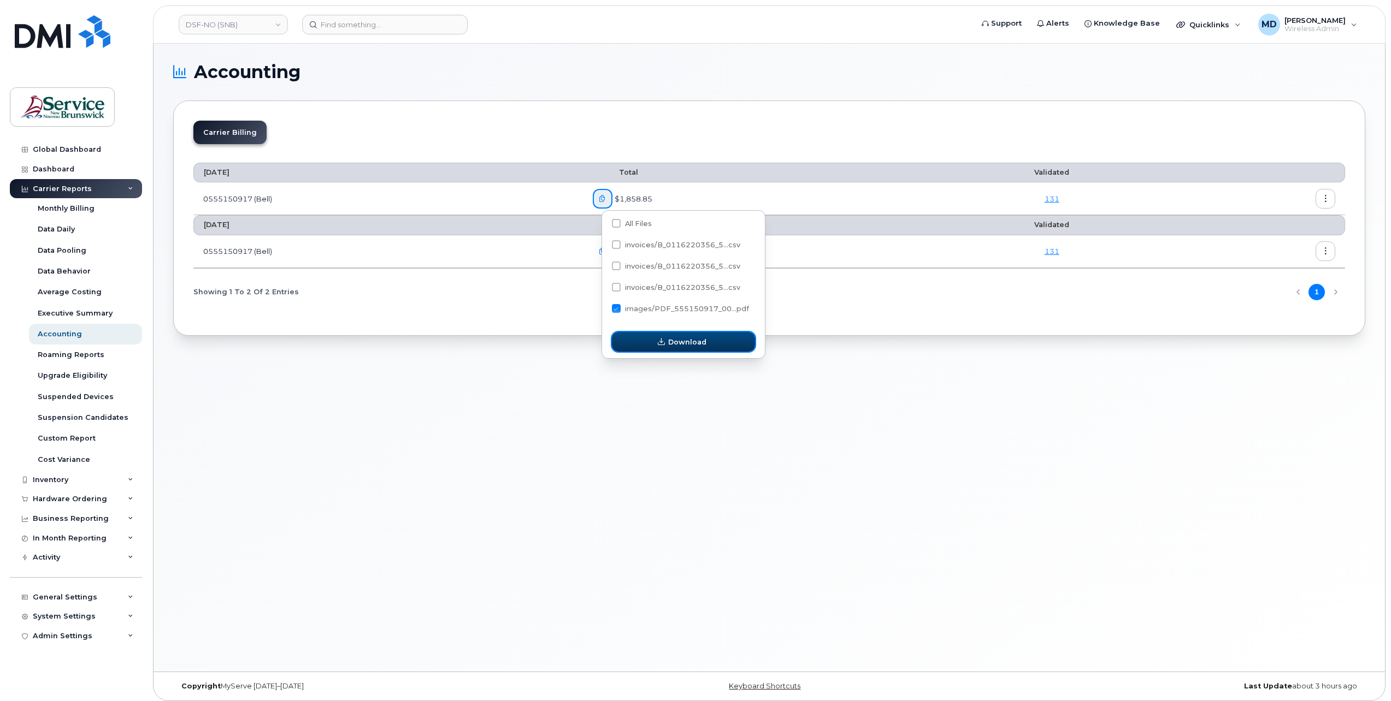
click at [684, 349] on button "Download" at bounding box center [683, 342] width 143 height 20
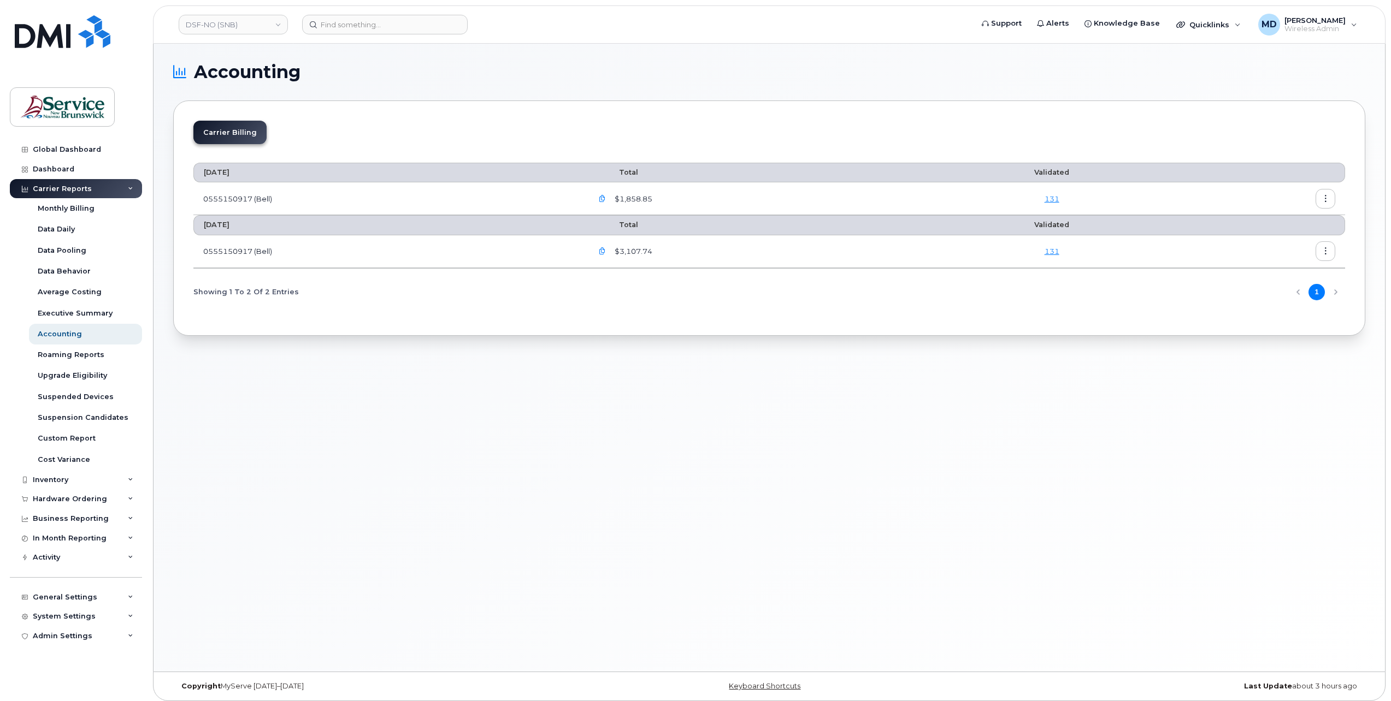
click at [1347, 199] on div "Carrier Billing August 2025 Total Validated 0555150917 (Bell) $1,858.85 131 Jul…" at bounding box center [769, 218] width 1192 height 235
click at [1329, 199] on button "button" at bounding box center [1326, 199] width 20 height 20
click at [1287, 241] on span "Download" at bounding box center [1276, 243] width 43 height 10
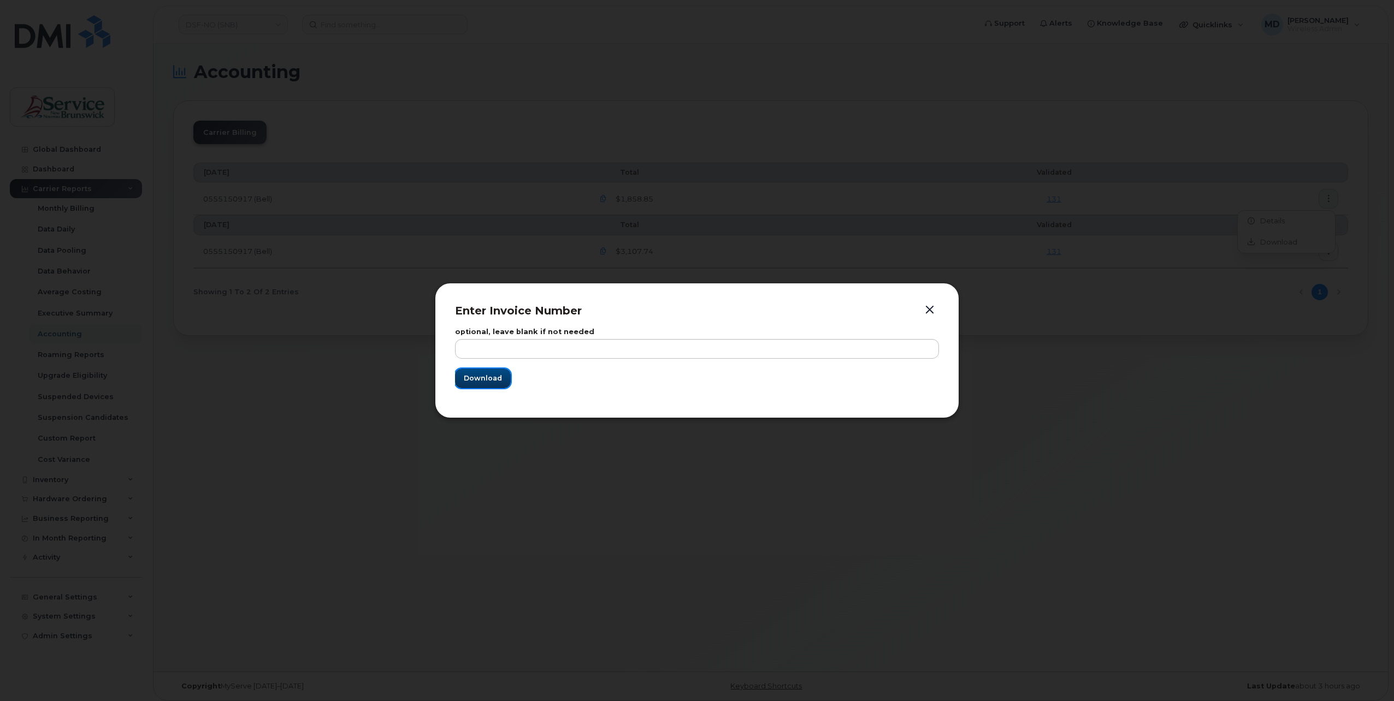
click at [494, 382] on span "Download" at bounding box center [483, 378] width 38 height 10
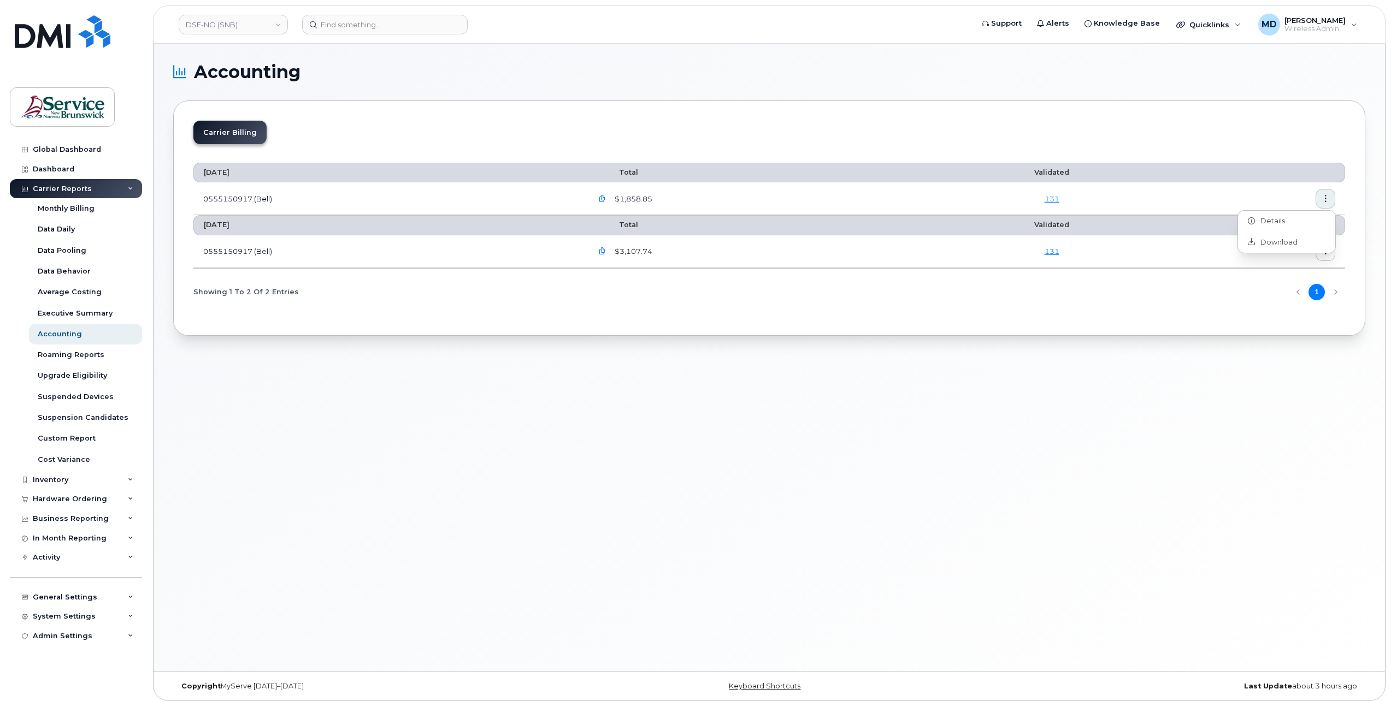
drag, startPoint x: 839, startPoint y: 318, endPoint x: 882, endPoint y: 318, distance: 43.2
click at [839, 318] on div "Carrier Billing August 2025 Total Validated 0555150917 (Bell) $1,858.85 131 Jul…" at bounding box center [769, 218] width 1192 height 235
click at [1327, 255] on button "button" at bounding box center [1326, 251] width 20 height 20
click at [1296, 292] on div "Download" at bounding box center [1286, 294] width 97 height 21
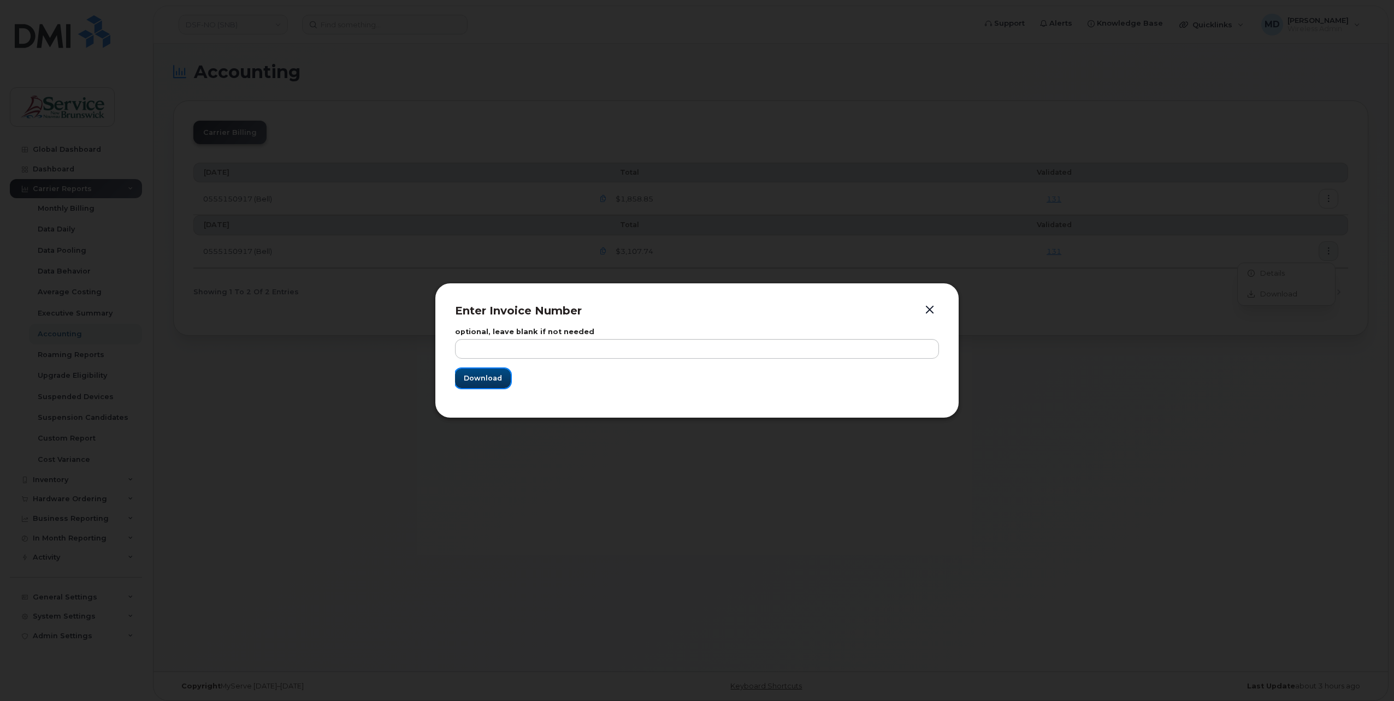
click at [486, 381] on span "Download" at bounding box center [483, 378] width 38 height 10
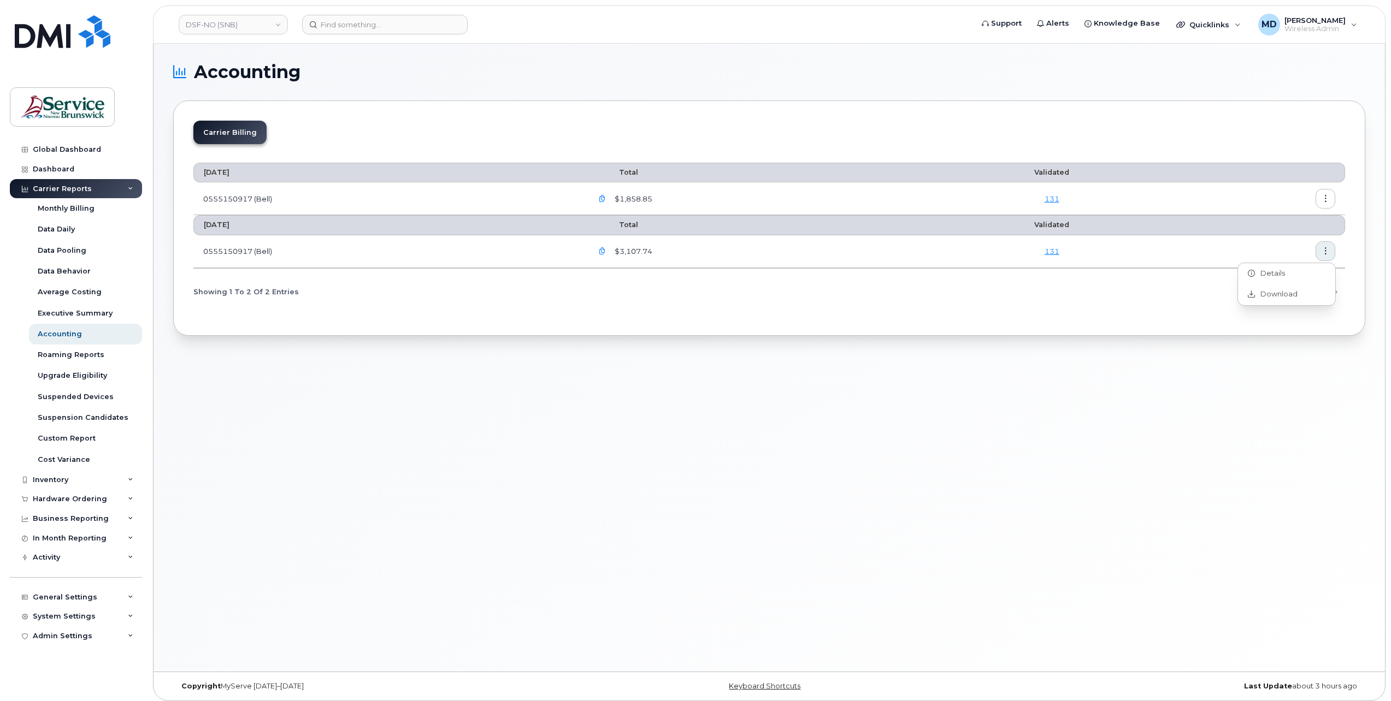
click at [716, 109] on div "Carrier Billing August 2025 Total Validated 0555150917 (Bell) $1,858.85 131 Jul…" at bounding box center [769, 218] width 1192 height 235
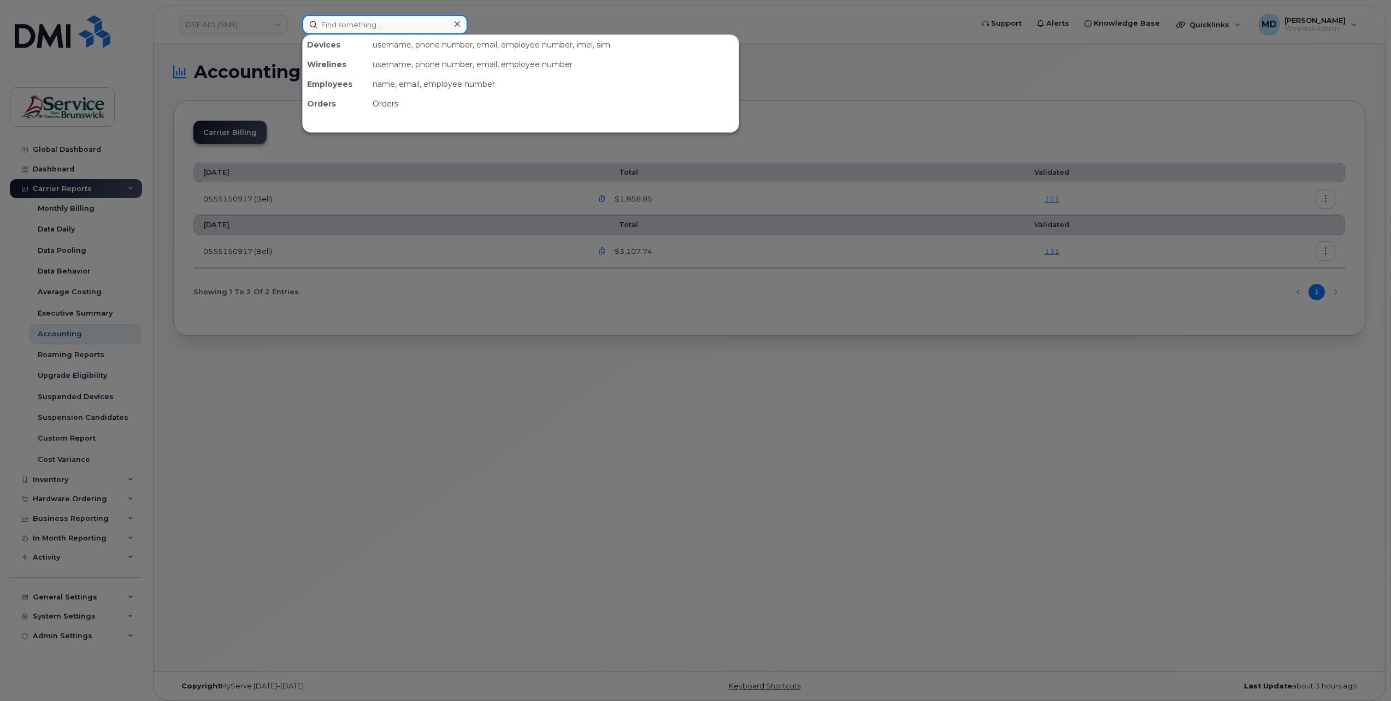
click at [358, 27] on input at bounding box center [385, 25] width 166 height 20
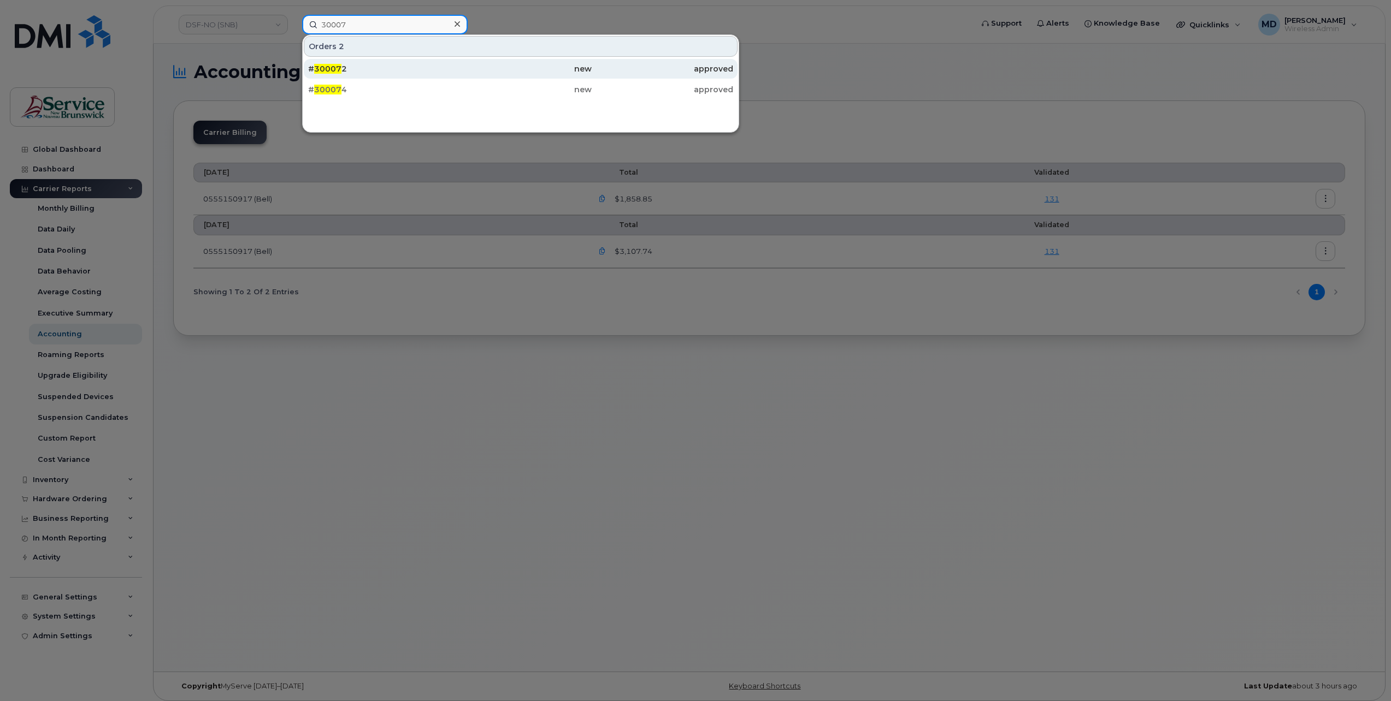
type input "30007"
click at [329, 67] on span "30007" at bounding box center [327, 69] width 27 height 10
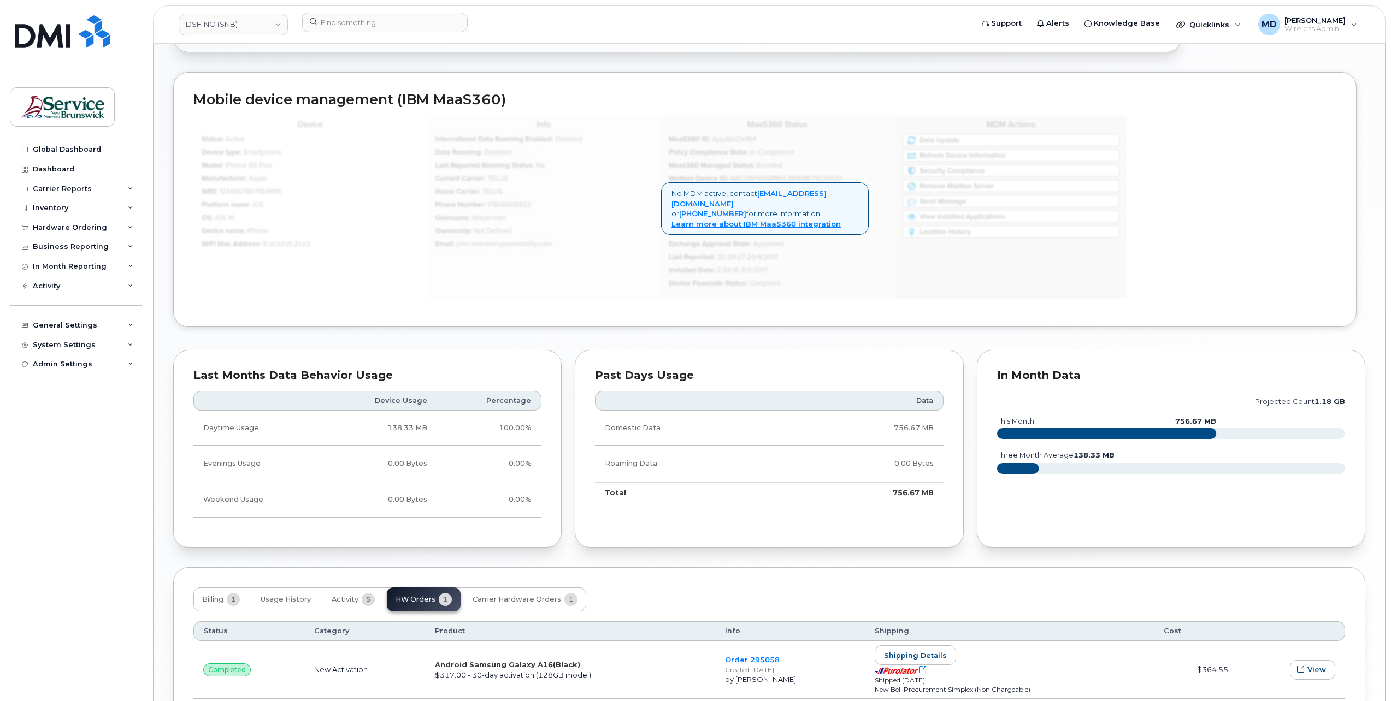
scroll to position [624, 0]
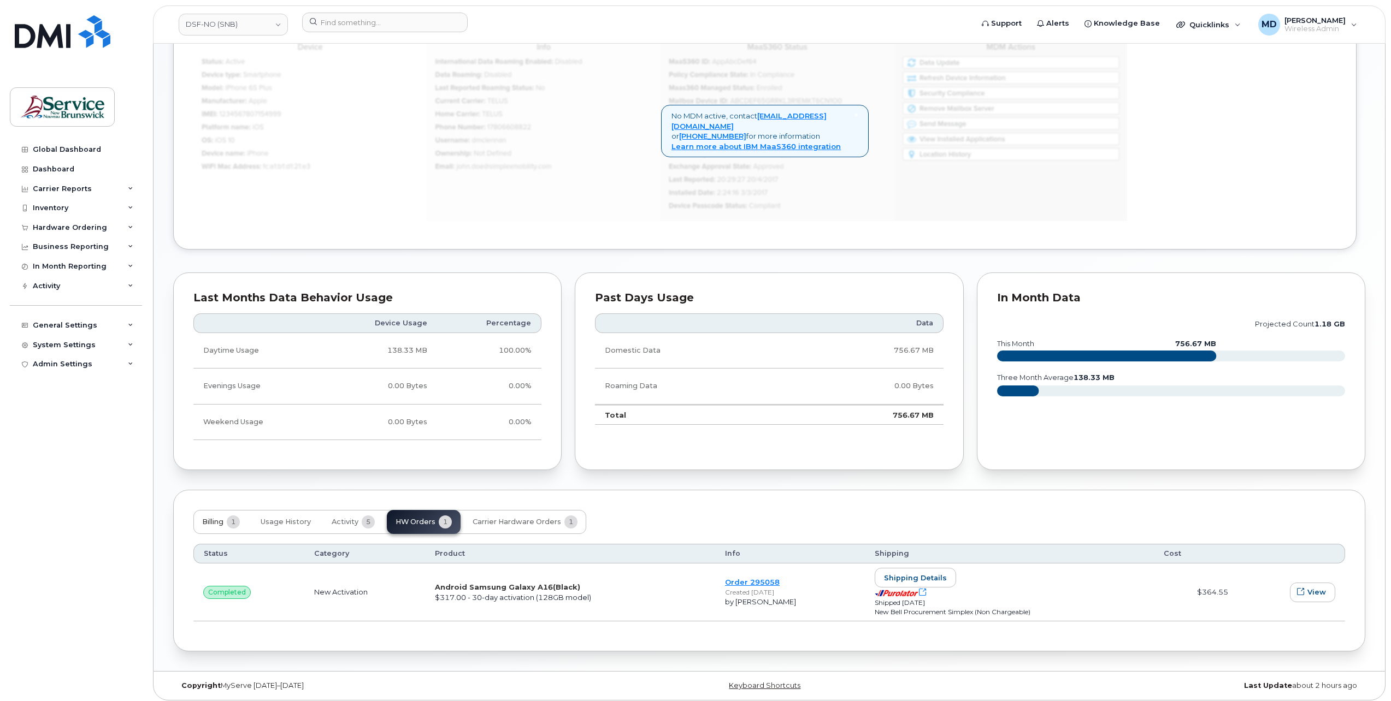
click at [206, 518] on span "Billing" at bounding box center [212, 522] width 21 height 9
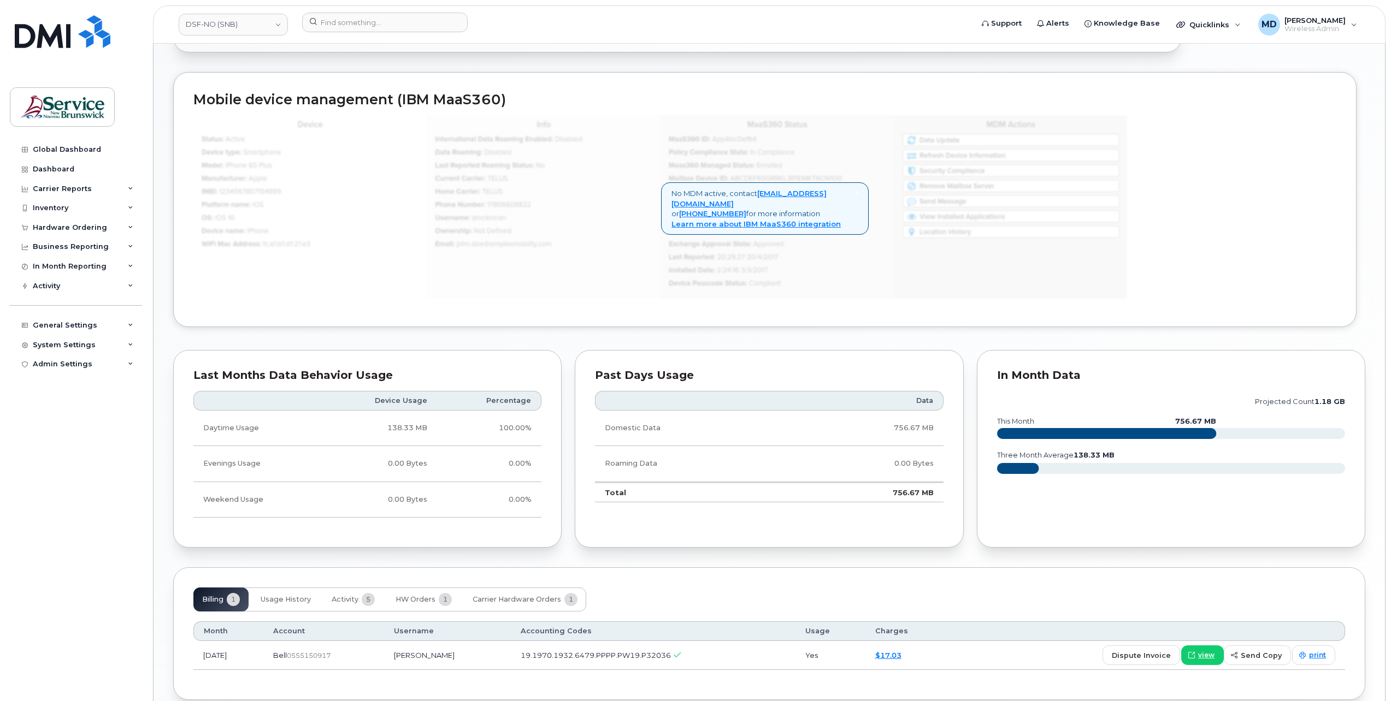
scroll to position [595, 0]
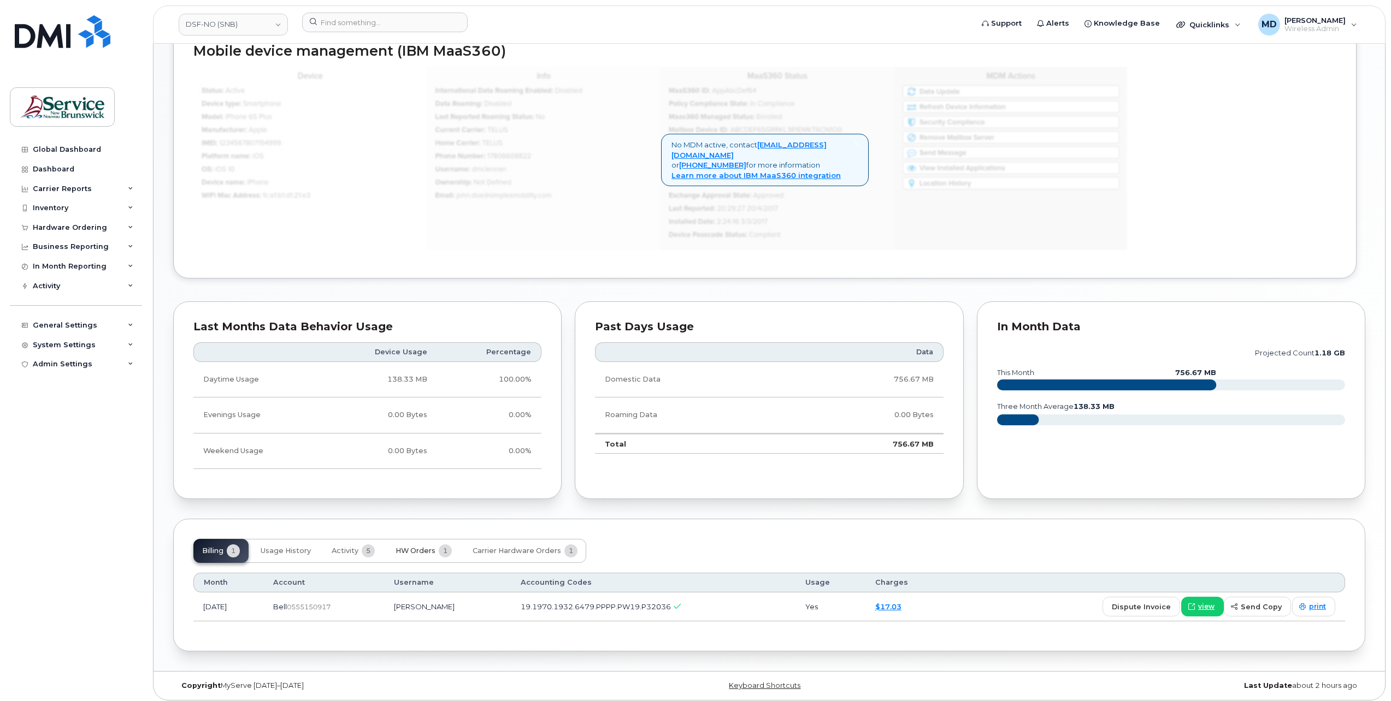
click at [420, 542] on button "HW Orders 1" at bounding box center [424, 551] width 74 height 24
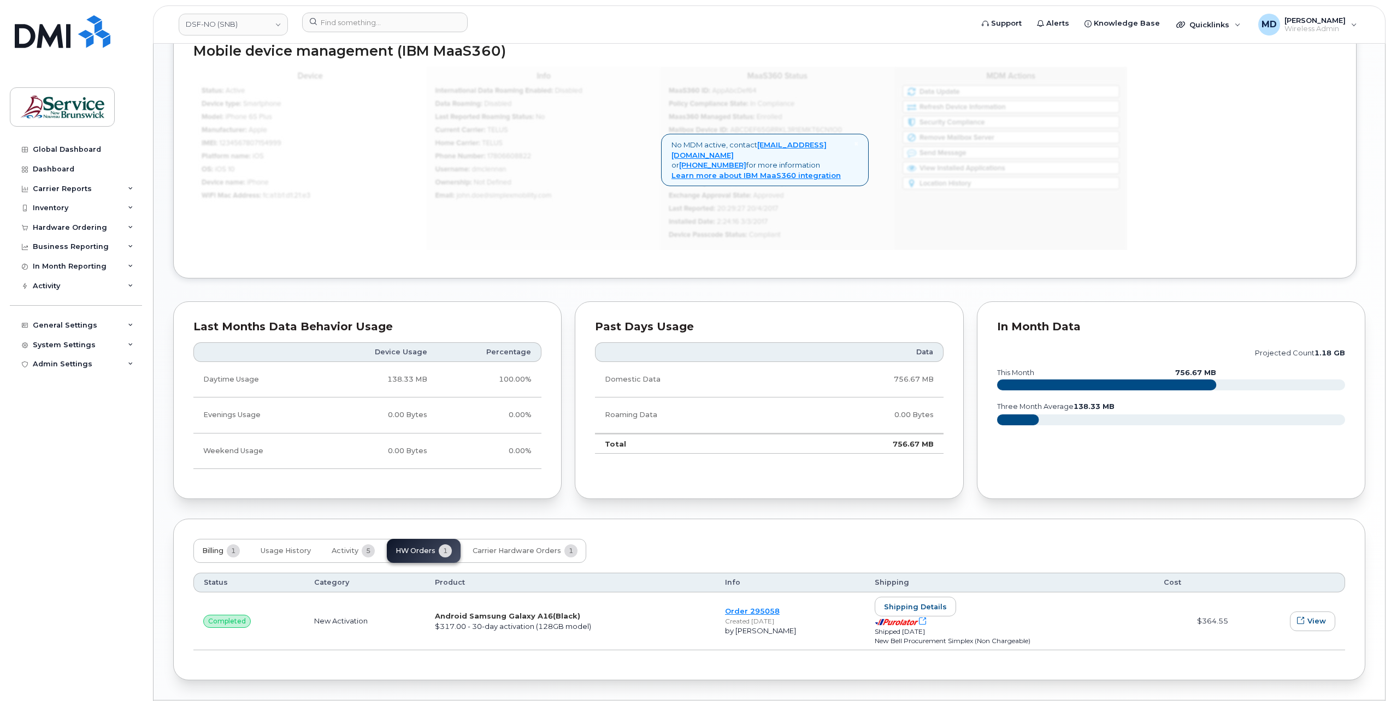
click at [214, 547] on span "Billing" at bounding box center [212, 551] width 21 height 9
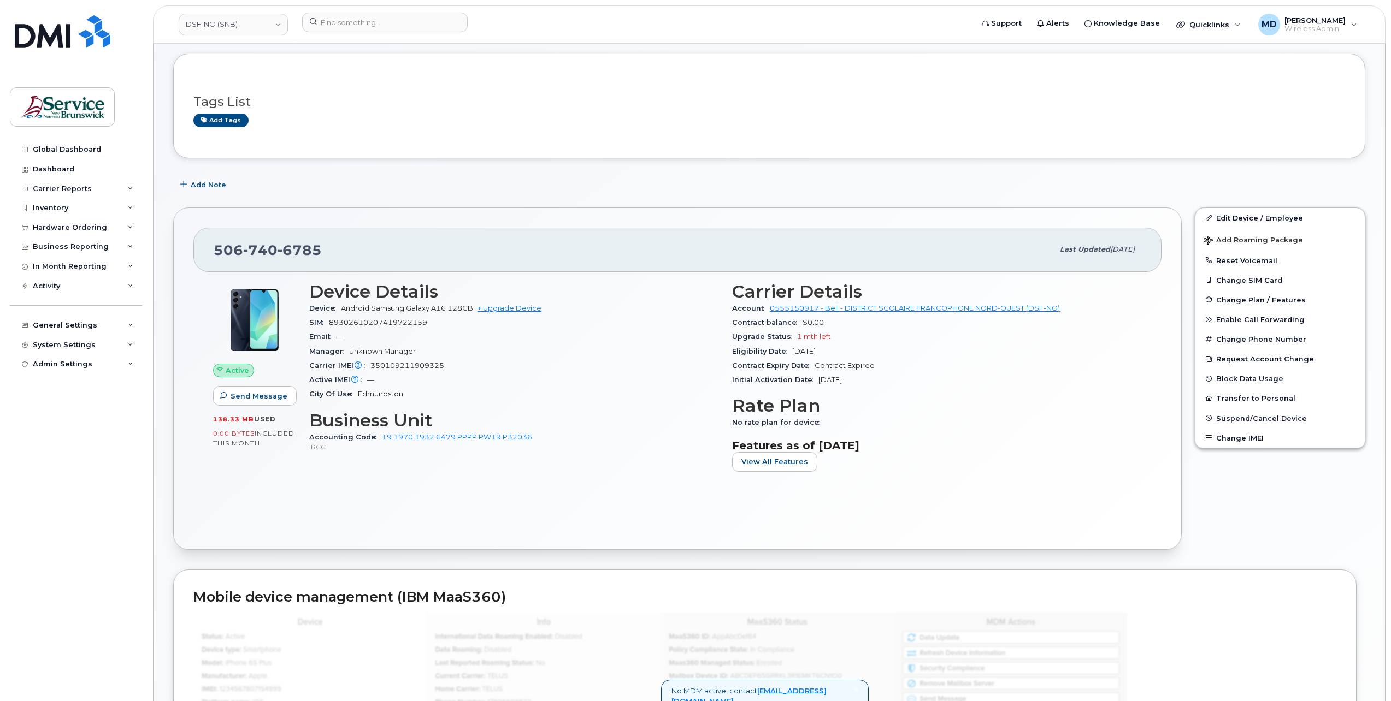
scroll to position [0, 0]
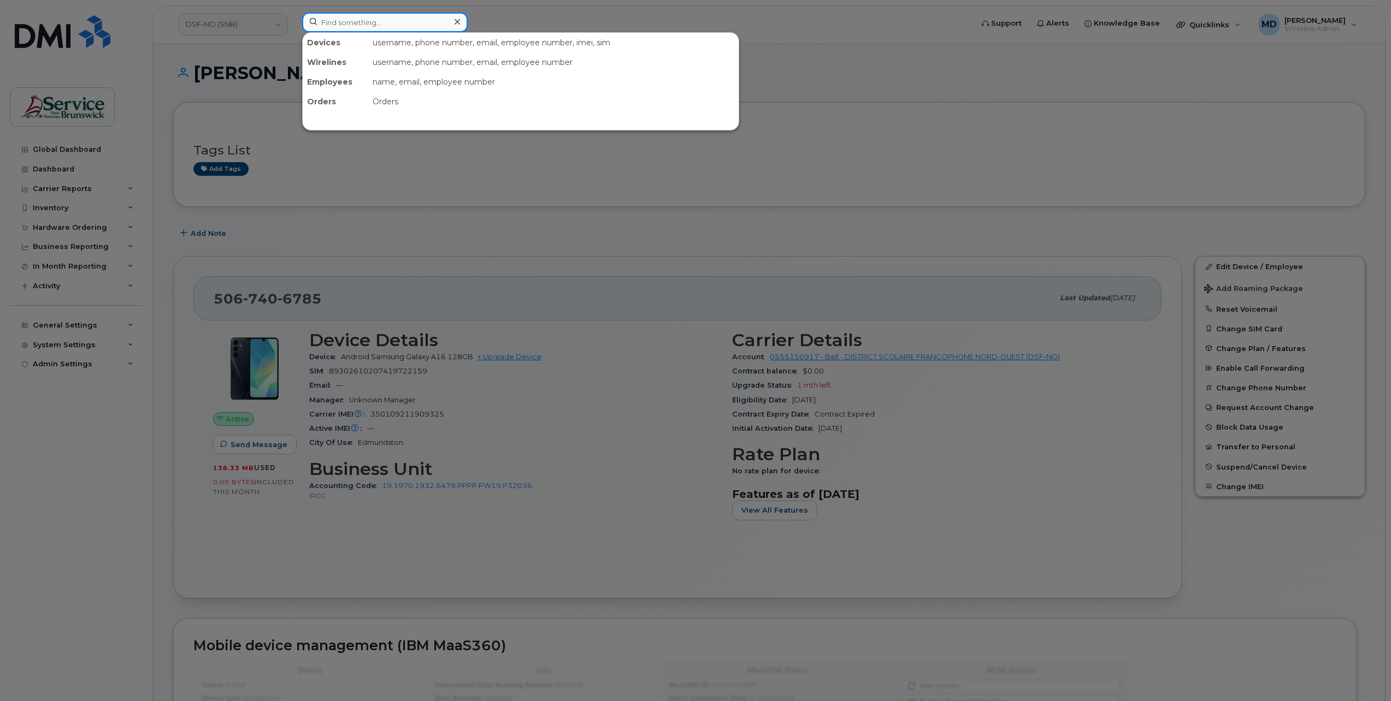
click at [393, 21] on input at bounding box center [385, 23] width 166 height 20
paste input "- 298990"
drag, startPoint x: 337, startPoint y: 23, endPoint x: 298, endPoint y: 20, distance: 38.9
click at [299, 20] on div "- 298990 No results" at bounding box center [633, 25] width 681 height 24
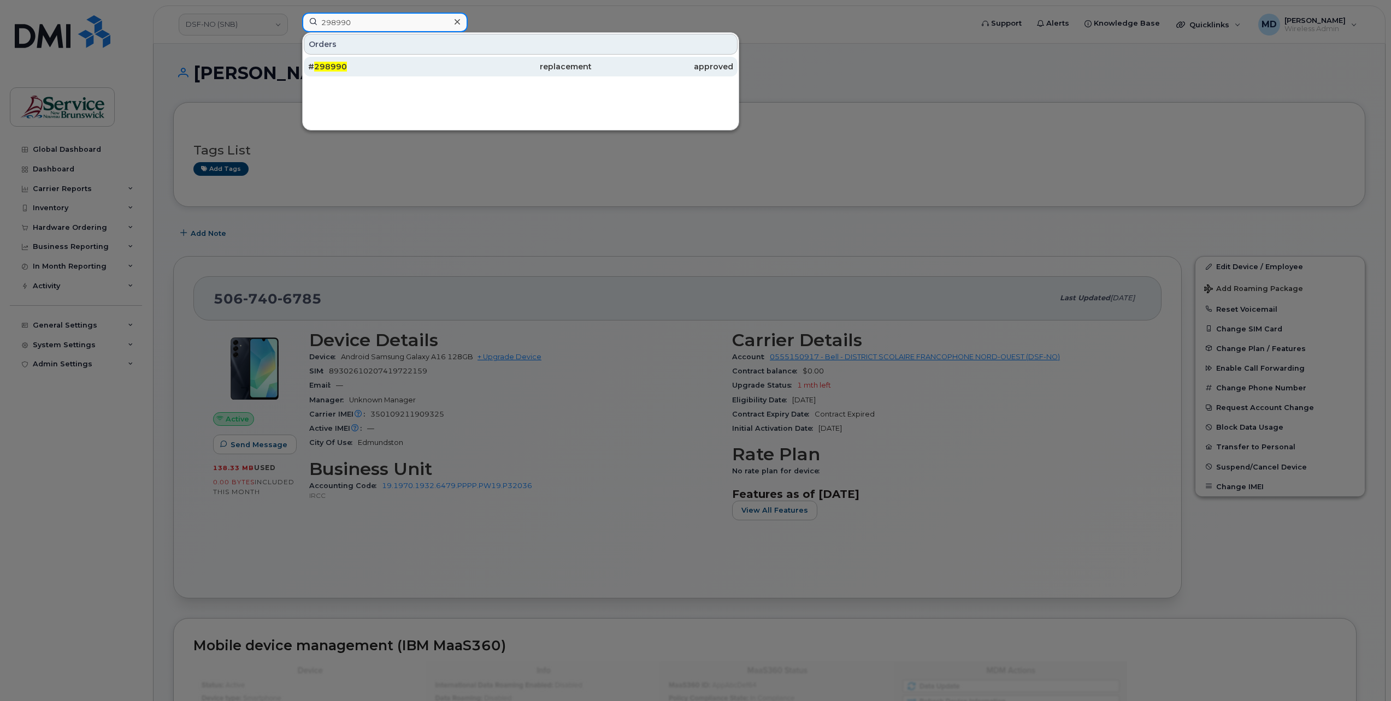
type input "298990"
click at [348, 63] on div "# 298990" at bounding box center [379, 66] width 142 height 11
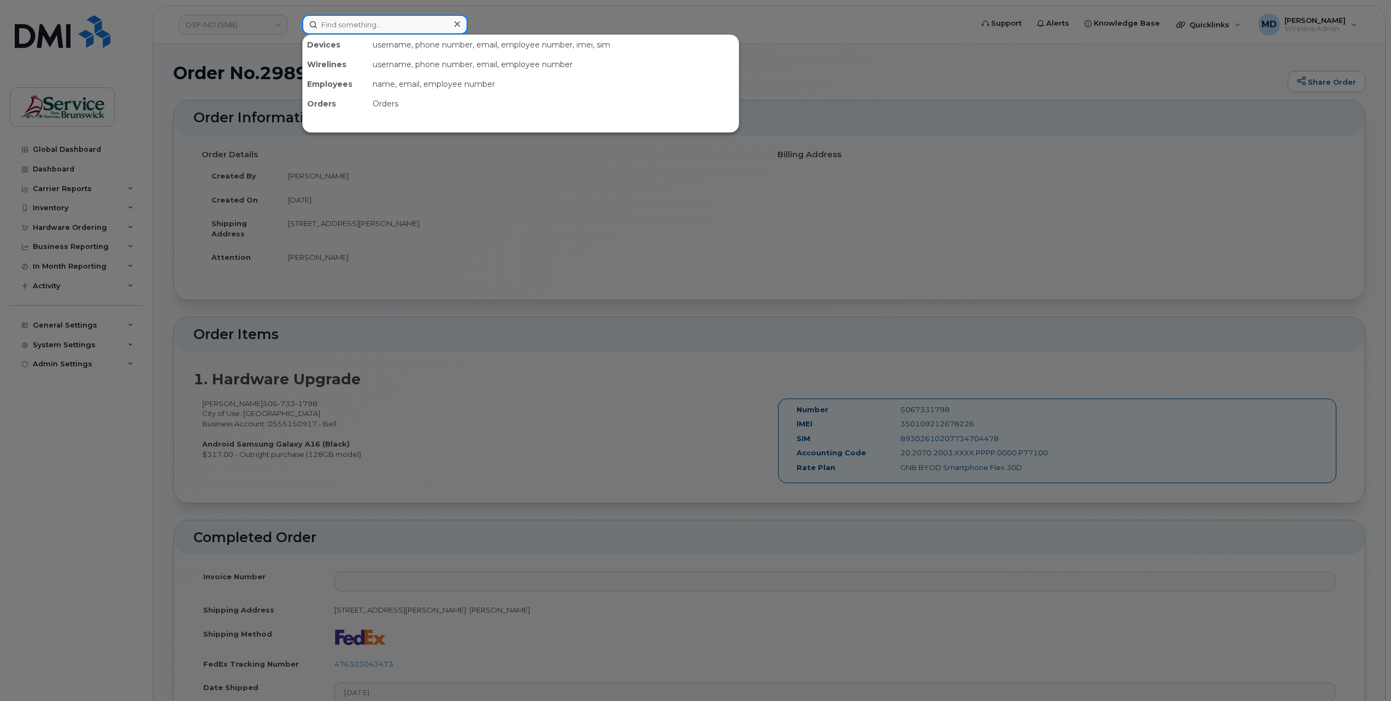
click at [326, 25] on input at bounding box center [385, 25] width 166 height 20
paste input "- 297635"
drag, startPoint x: 335, startPoint y: 23, endPoint x: 304, endPoint y: 26, distance: 30.7
click at [306, 26] on input "- 297635" at bounding box center [385, 25] width 166 height 20
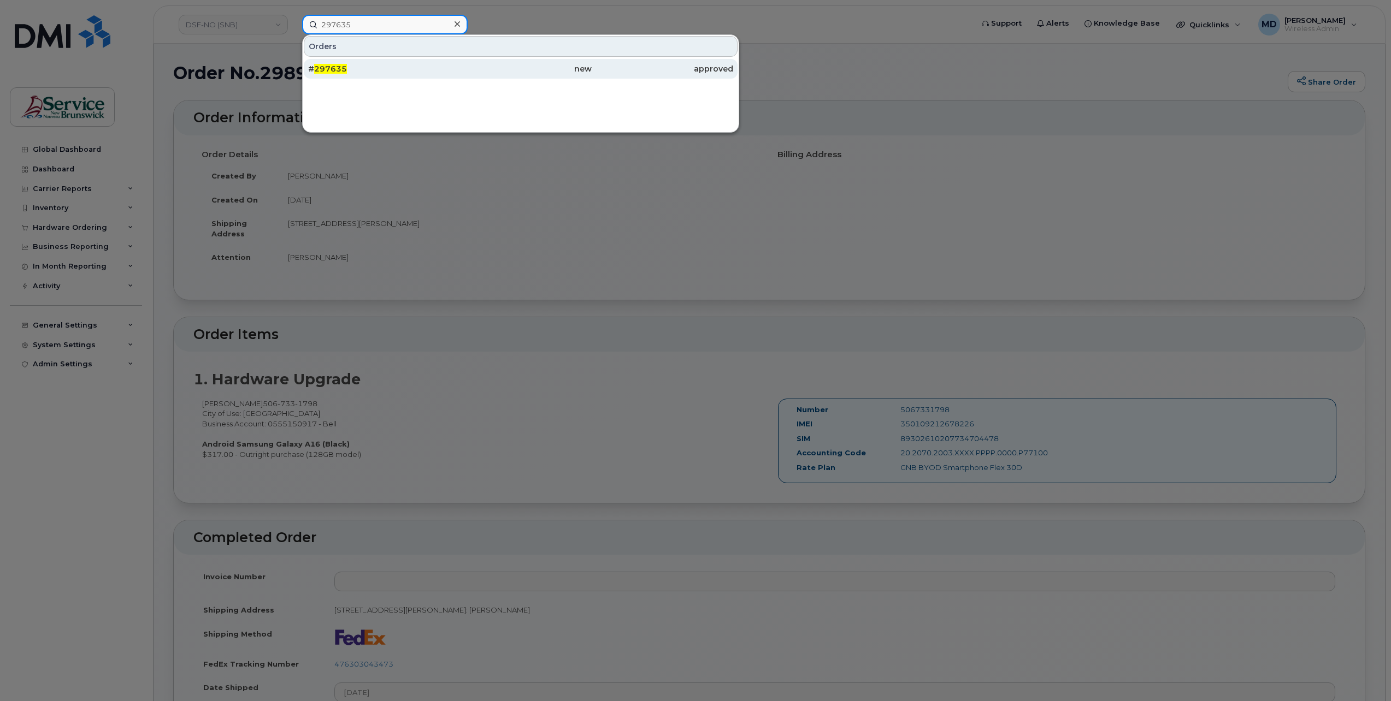
type input "297635"
click at [337, 68] on span "297635" at bounding box center [330, 69] width 33 height 10
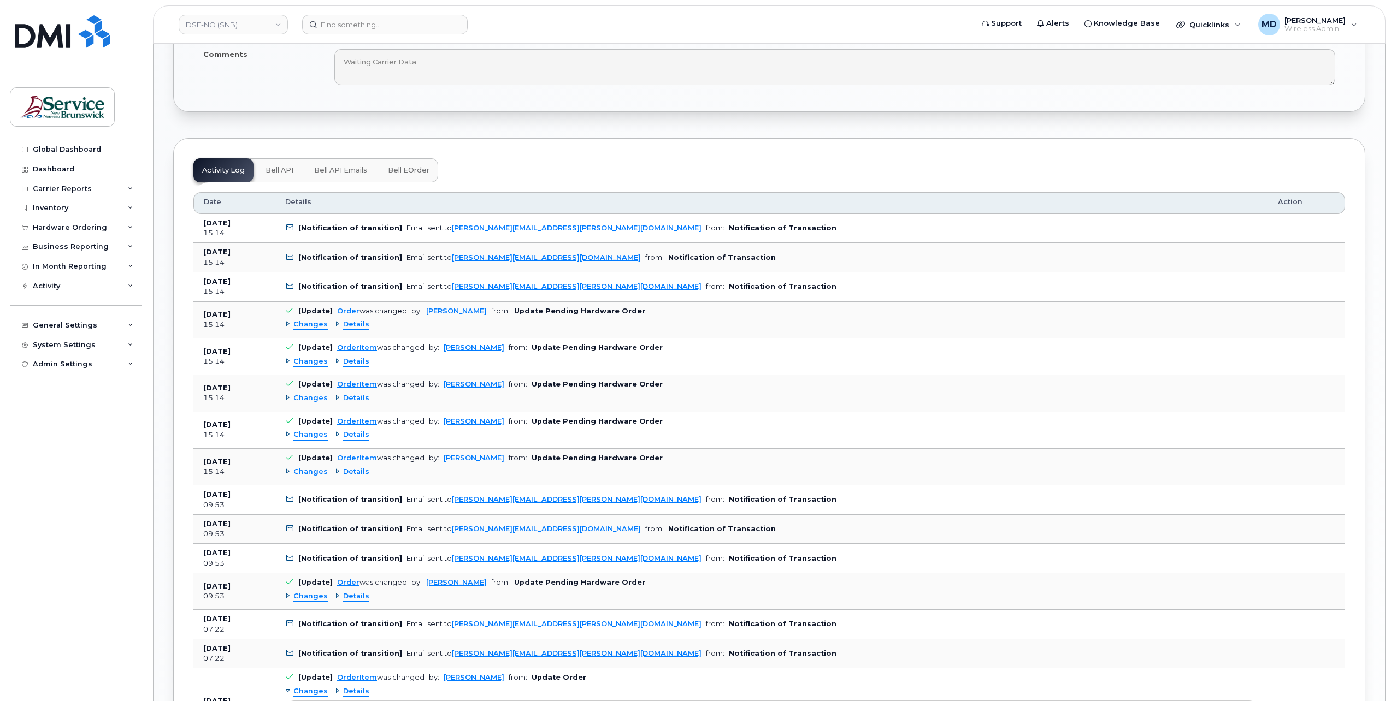
scroll to position [910, 0]
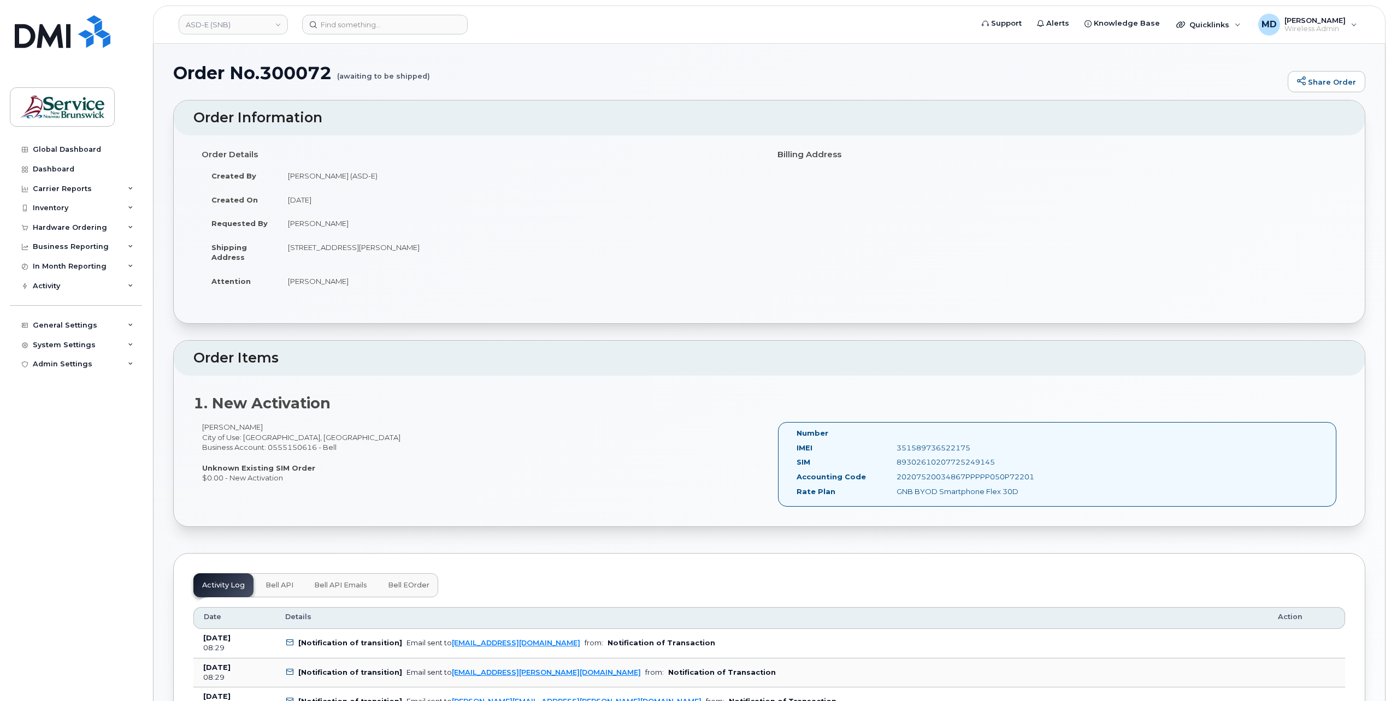
scroll to position [364, 0]
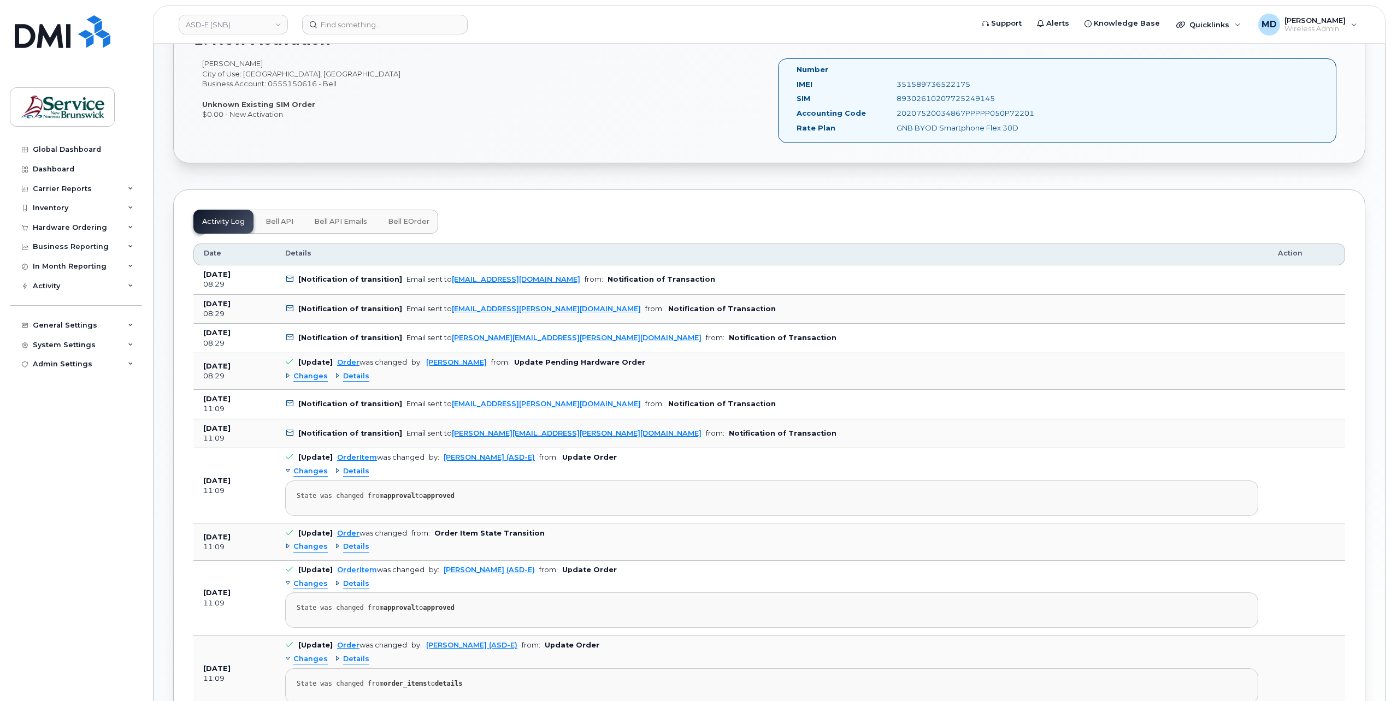
click at [422, 218] on span "Bell eOrder" at bounding box center [409, 221] width 42 height 9
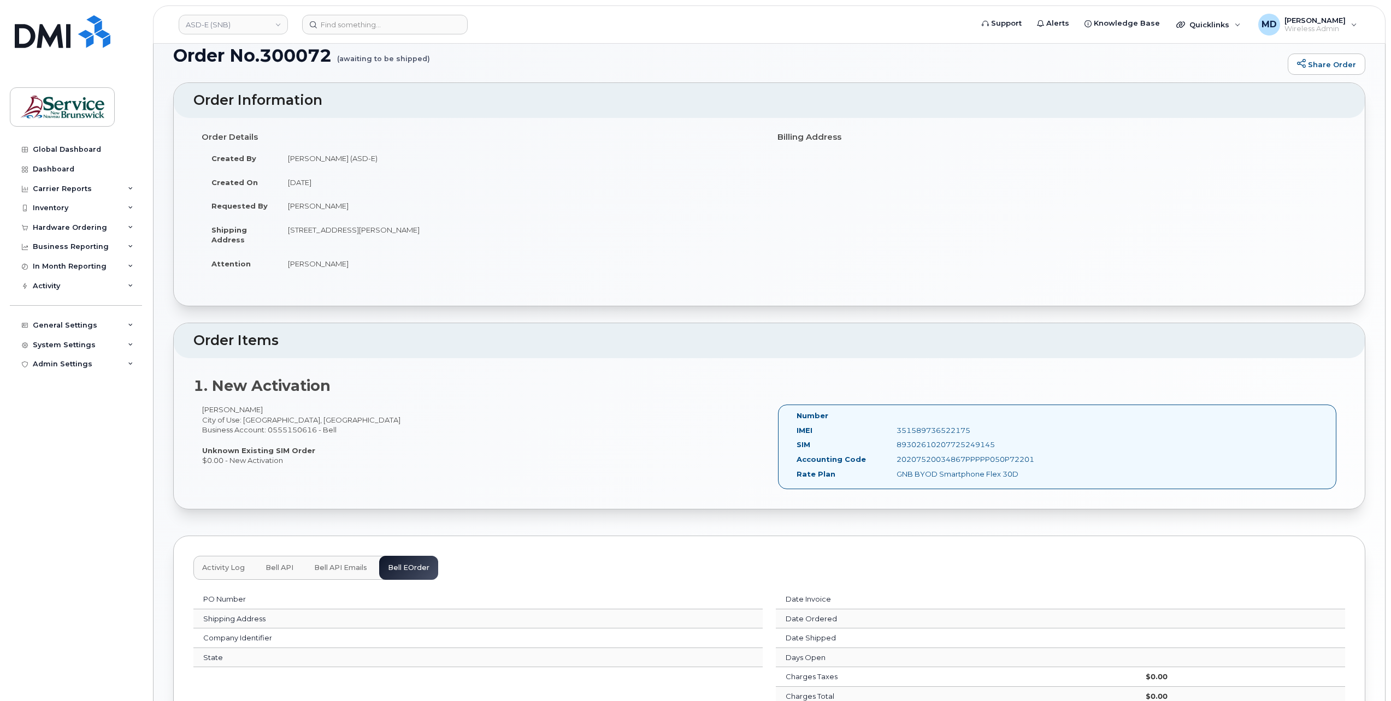
scroll to position [0, 0]
